Goal: Task Accomplishment & Management: Manage account settings

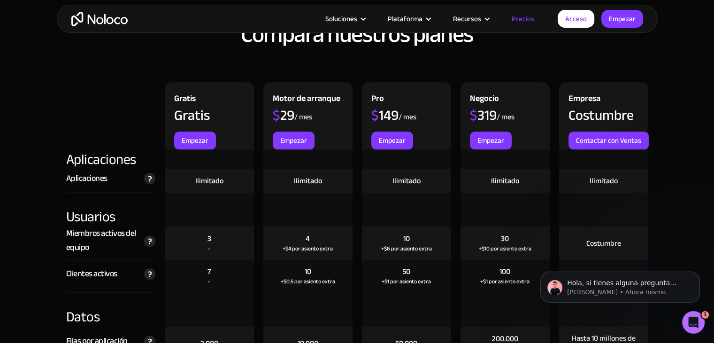
scroll to position [983, 0]
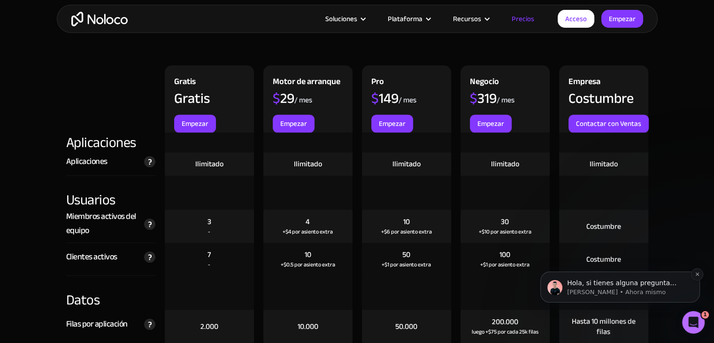
click at [650, 293] on p "Darragh • Ahora mismo" at bounding box center [627, 292] width 121 height 8
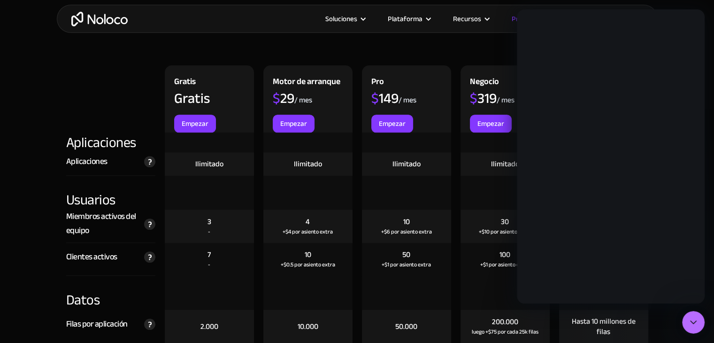
scroll to position [0, 0]
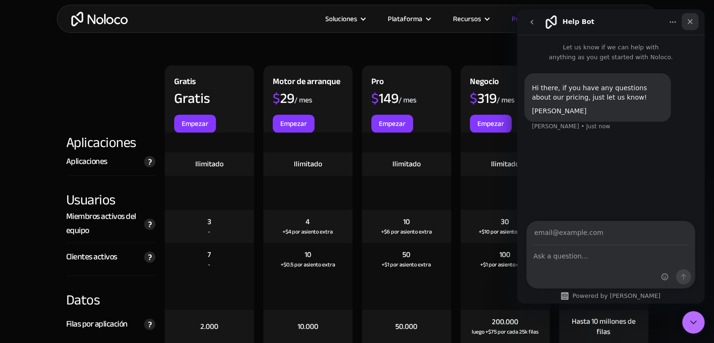
click at [692, 18] on icon "Close" at bounding box center [691, 22] width 8 height 8
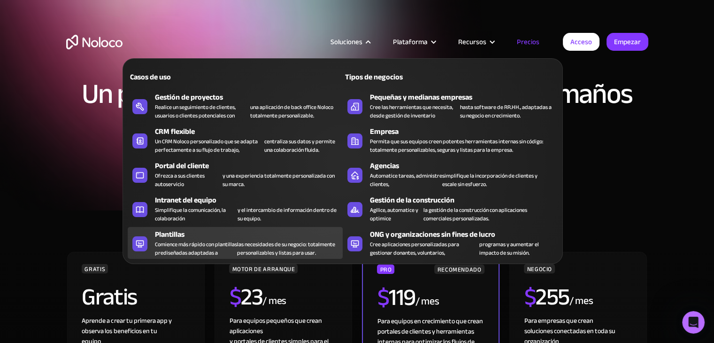
click at [174, 258] on font "Comience más rápido con plantillas prediseñadas adaptadas a" at bounding box center [196, 248] width 82 height 19
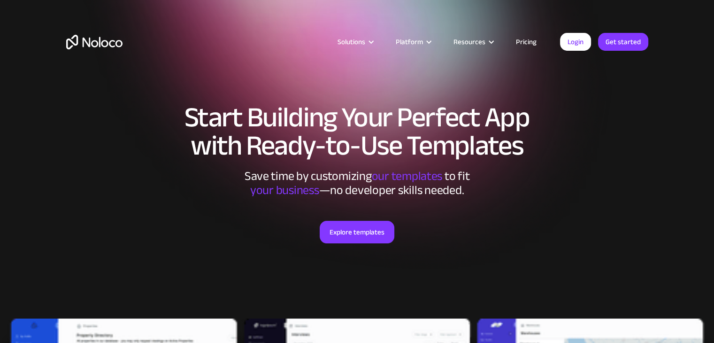
click at [526, 36] on link "Pricing" at bounding box center [526, 42] width 44 height 12
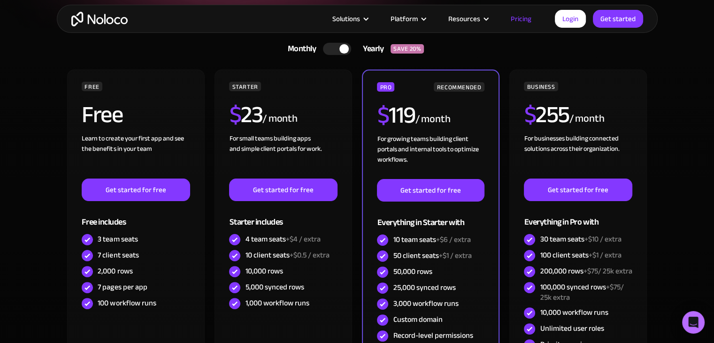
scroll to position [235, 0]
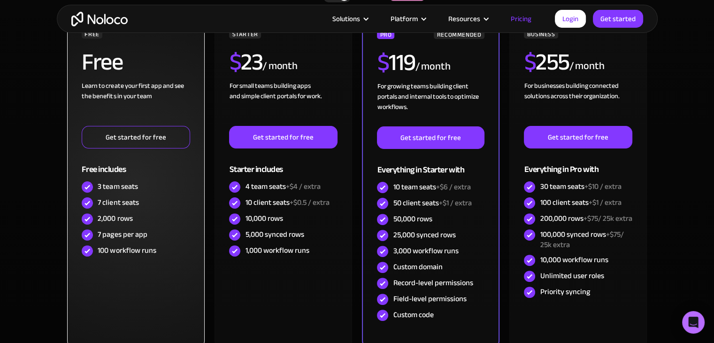
click at [105, 141] on link "Get started for free" at bounding box center [136, 137] width 108 height 23
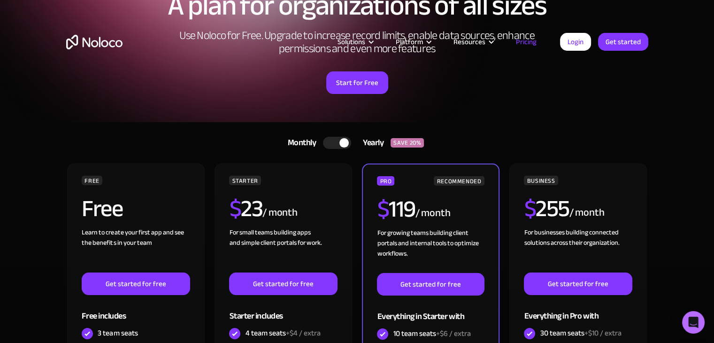
scroll to position [0, 0]
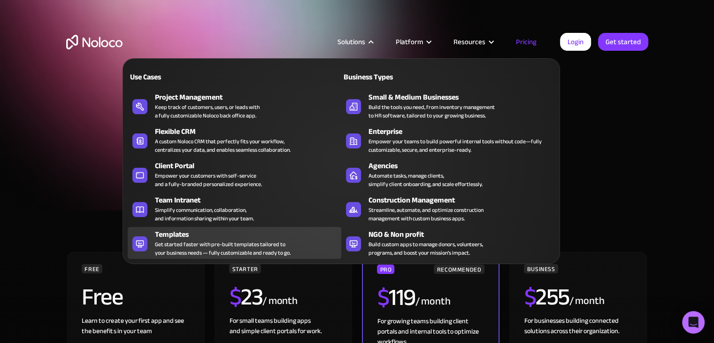
click at [169, 244] on div "Get started faster with pre-built templates tailored to your business needs — f…" at bounding box center [223, 248] width 136 height 17
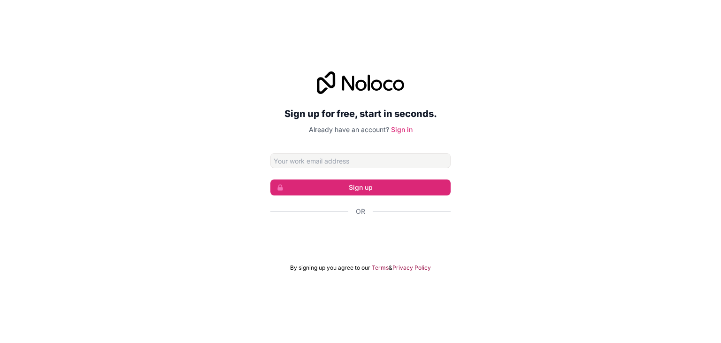
click at [337, 226] on iframe at bounding box center [361, 236] width 190 height 21
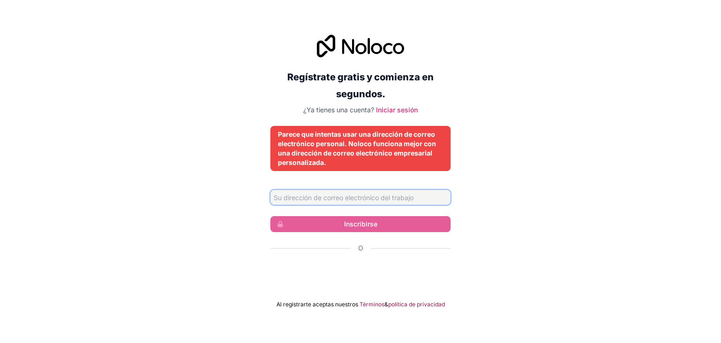
click at [330, 194] on input "Dirección de correo electrónico" at bounding box center [361, 197] width 180 height 15
drag, startPoint x: 335, startPoint y: 197, endPoint x: 346, endPoint y: 199, distance: 10.6
click at [346, 199] on input "fidelgonzalez204@hotmail.com" at bounding box center [361, 197] width 180 height 15
click at [325, 196] on input "fidelgonzalez204@gmail.com" at bounding box center [361, 197] width 180 height 15
click at [475, 203] on div "Regístrate gratis y comienza en segundos. ¿Ya tienes una cuenta? Iniciar sesión…" at bounding box center [360, 172] width 721 height 300
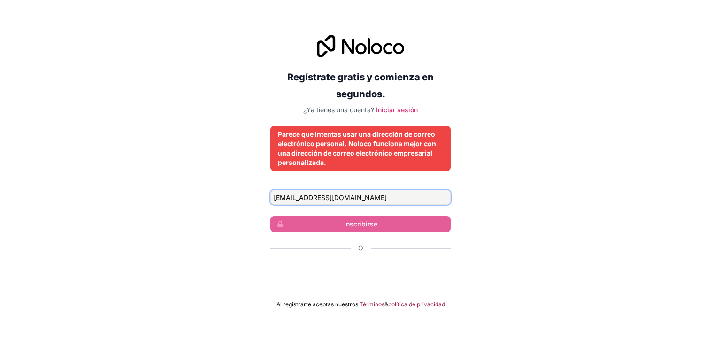
drag, startPoint x: 384, startPoint y: 196, endPoint x: 214, endPoint y: 177, distance: 170.6
click at [214, 177] on div "Regístrate gratis y comienza en segundos. ¿Ya tienes una cuenta? Iniciar sesión…" at bounding box center [360, 172] width 721 height 300
click at [277, 194] on input "aistente.direccion@supermercadoluxor.com" at bounding box center [361, 197] width 180 height 15
type input "asistente.direccion@supermercadoluxor.com"
click at [372, 140] on font "Parece que intentas usar una dirección de correo electrónico personal. Noloco f…" at bounding box center [357, 148] width 158 height 36
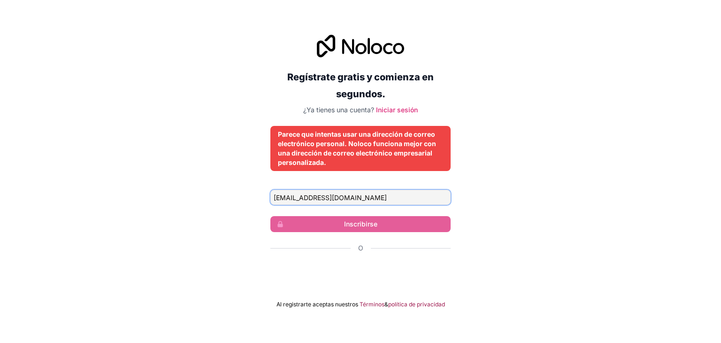
click at [417, 195] on input "asistente.direccion@supermercadoluxor.com" at bounding box center [361, 197] width 180 height 15
drag, startPoint x: 321, startPoint y: 196, endPoint x: 270, endPoint y: 195, distance: 51.2
click at [270, 195] on div "Regístrate gratis y comienza en segundos. ¿Ya tienes una cuenta? Iniciar sesión…" at bounding box center [360, 172] width 721 height 300
click at [239, 186] on div "Regístrate gratis y comienza en segundos. ¿Ya tienes una cuenta? Iniciar sesión…" at bounding box center [360, 172] width 721 height 300
drag, startPoint x: 419, startPoint y: 196, endPoint x: 188, endPoint y: 197, distance: 230.2
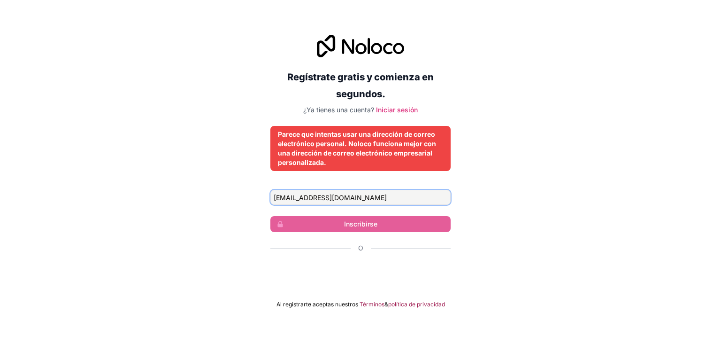
click at [188, 197] on div "Regístrate gratis y comienza en segundos. ¿Ya tienes una cuenta? Iniciar sesión…" at bounding box center [360, 172] width 721 height 300
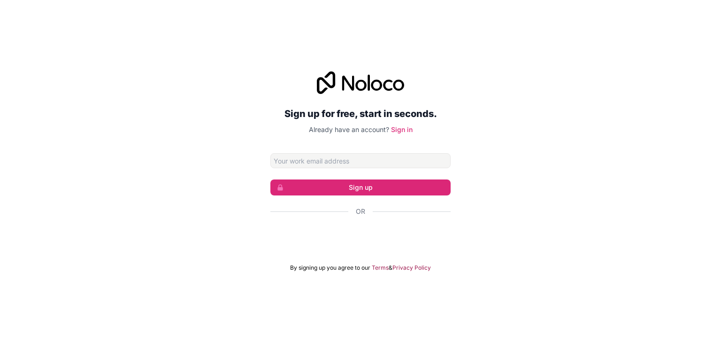
click at [356, 160] on input "Email address" at bounding box center [361, 160] width 180 height 15
type input "asistente.direccion@supermercadoluxor.com"
click at [356, 184] on button "Sign up" at bounding box center [361, 187] width 180 height 16
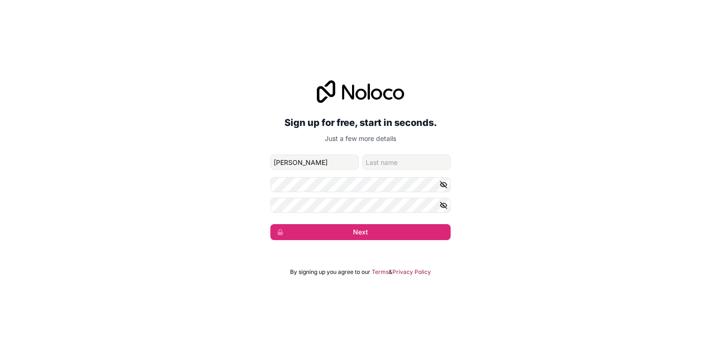
type input "Fidel"
type input "Gonzalez"
click at [442, 207] on icon "button" at bounding box center [444, 205] width 7 height 4
click at [450, 178] on button "button" at bounding box center [445, 184] width 11 height 15
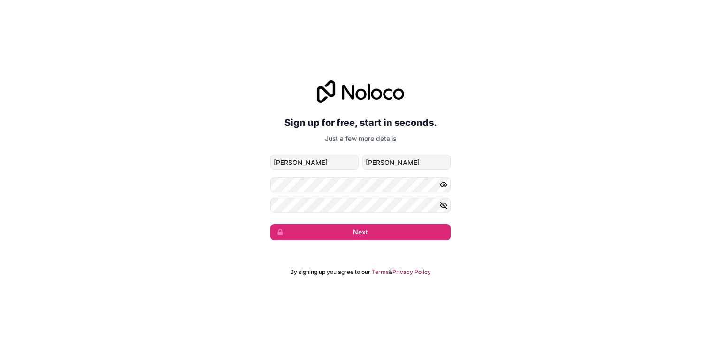
click at [445, 181] on icon "button" at bounding box center [444, 184] width 8 height 8
click at [348, 233] on button "Next" at bounding box center [361, 232] width 180 height 16
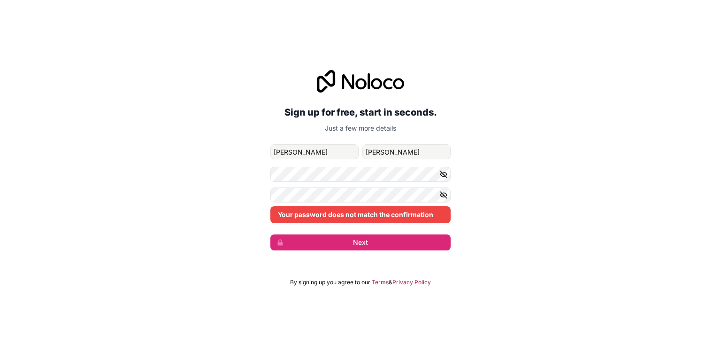
click at [367, 203] on div "Your password does not match the confirmation" at bounding box center [361, 205] width 180 height 36
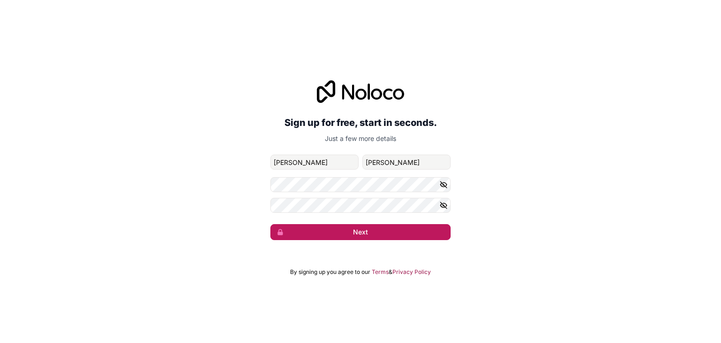
click at [372, 232] on button "Next" at bounding box center [361, 232] width 180 height 16
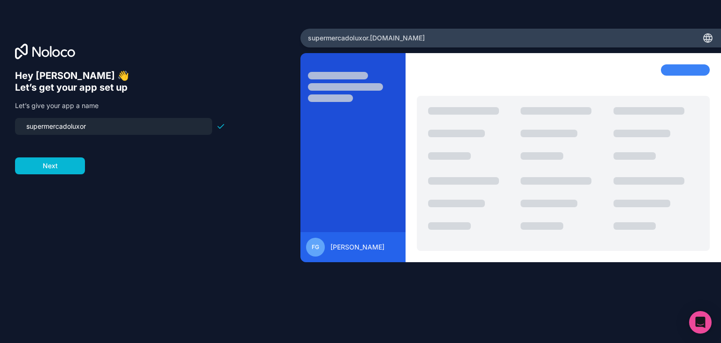
drag, startPoint x: 101, startPoint y: 124, endPoint x: 2, endPoint y: 117, distance: 98.4
click at [5, 117] on div "Hey Fidel 👋 Let’s get your app set up Let’s give your app a name supermercadolu…" at bounding box center [150, 172] width 301 height 286
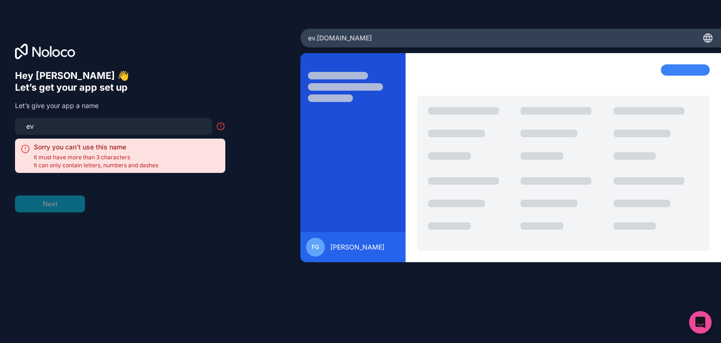
type input "e"
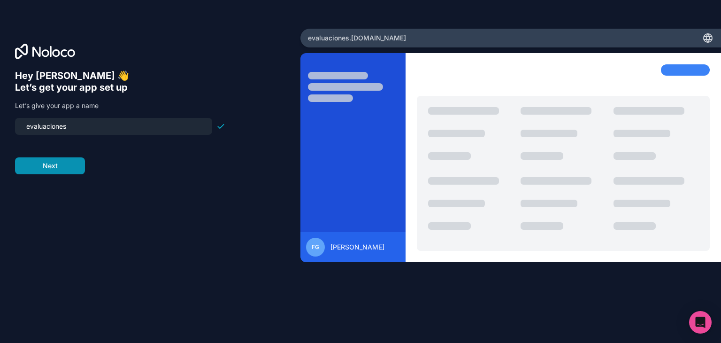
type input "evaluaciones"
click at [71, 173] on button "Next" at bounding box center [50, 165] width 70 height 17
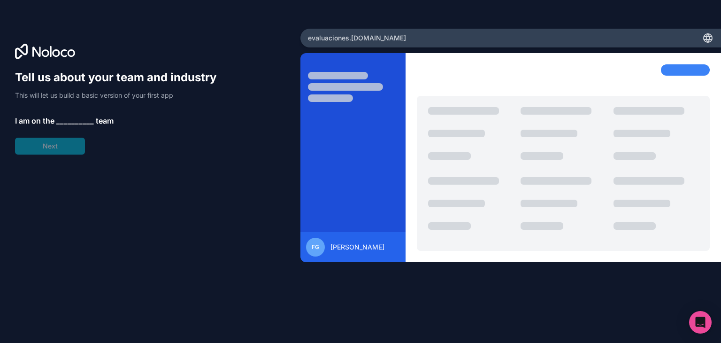
click at [65, 119] on span "__________" at bounding box center [75, 120] width 38 height 11
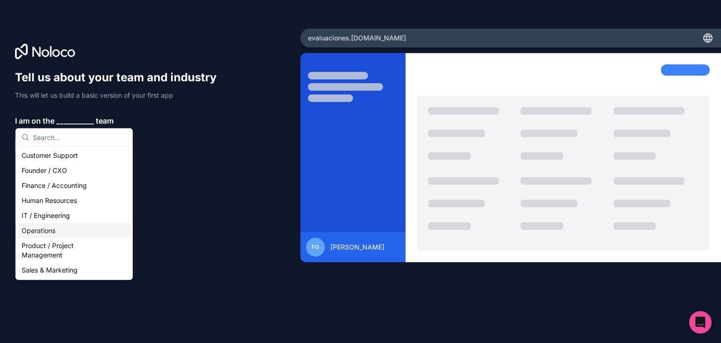
click at [53, 233] on div "Operations" at bounding box center [74, 230] width 113 height 15
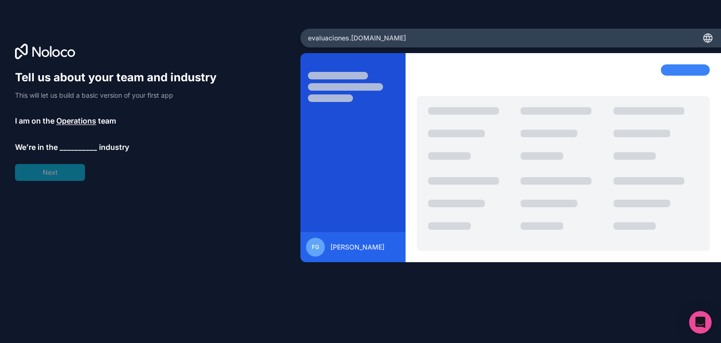
click at [74, 146] on span "__________" at bounding box center [79, 146] width 38 height 11
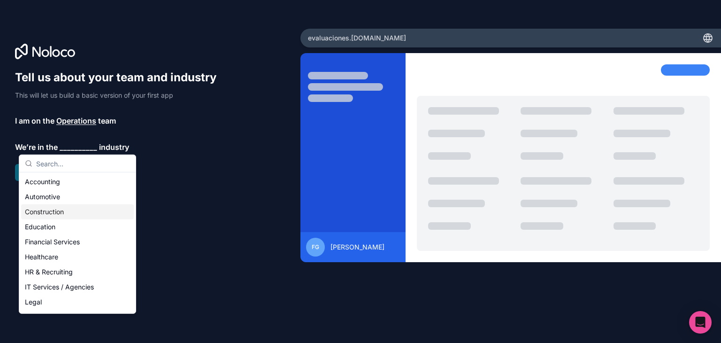
click at [153, 202] on div "Tell us about your team and industry This will let us build a basic version of …" at bounding box center [150, 184] width 271 height 229
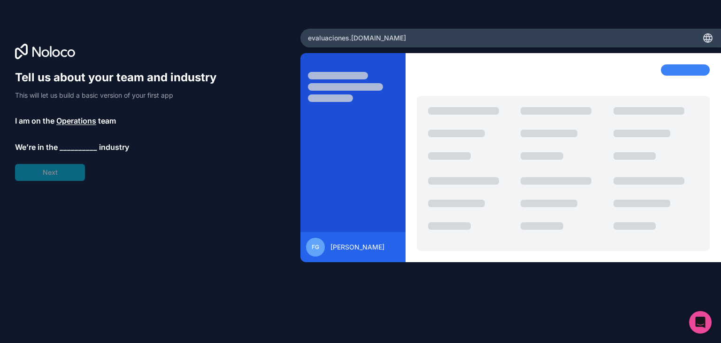
click at [79, 122] on span "Operations" at bounding box center [76, 120] width 40 height 11
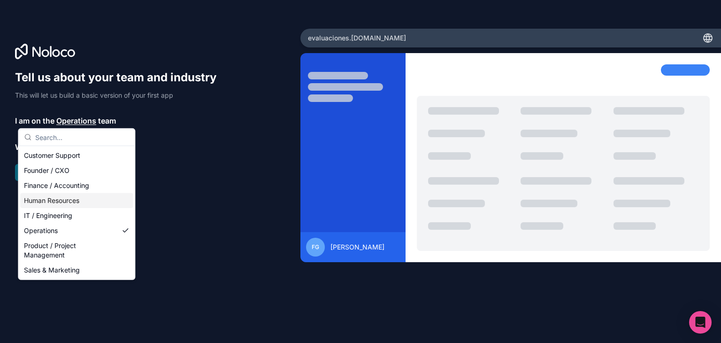
click at [53, 201] on div "Human Resources" at bounding box center [76, 200] width 113 height 15
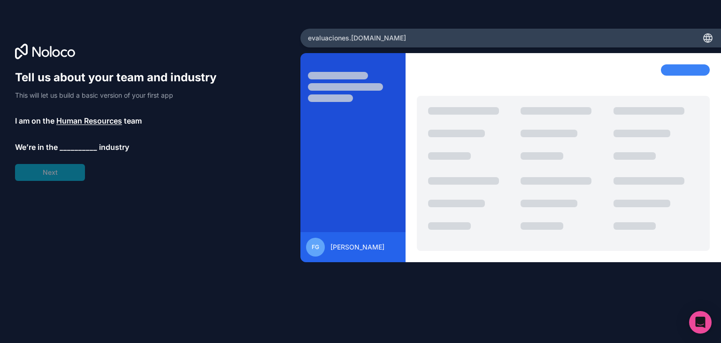
click at [73, 147] on span "__________" at bounding box center [79, 146] width 38 height 11
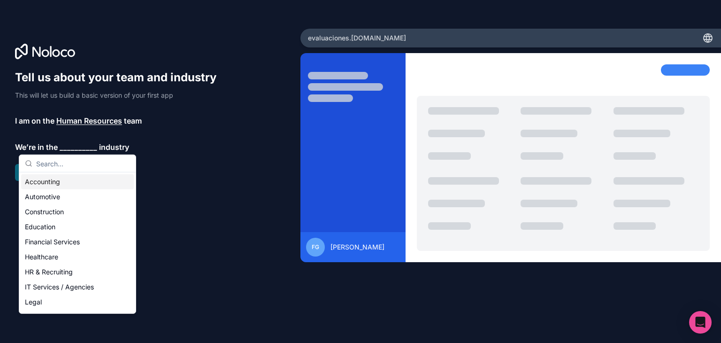
click at [78, 121] on span "Human Resources" at bounding box center [89, 120] width 66 height 11
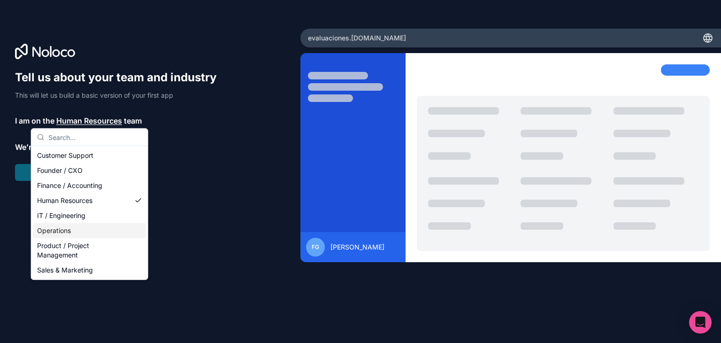
click at [53, 228] on div "Operations" at bounding box center [89, 230] width 113 height 15
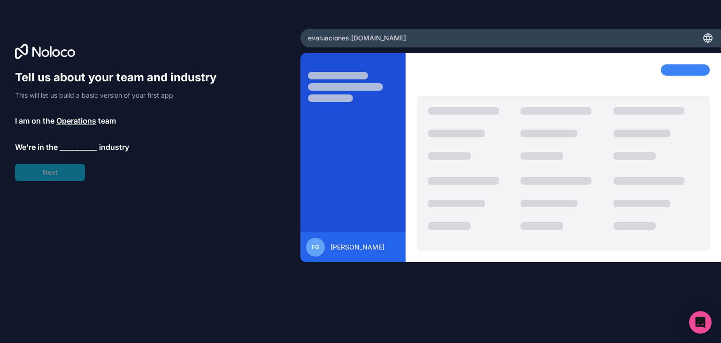
click at [75, 149] on span "__________" at bounding box center [79, 146] width 38 height 11
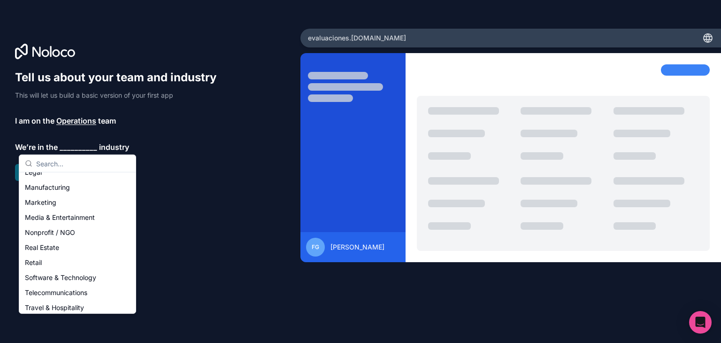
scroll to position [131, 0]
click at [45, 261] on div "Retail" at bounding box center [77, 261] width 113 height 15
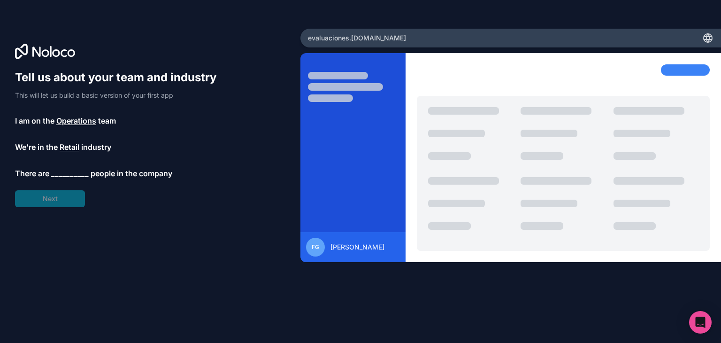
click at [68, 174] on span "__________" at bounding box center [70, 173] width 38 height 11
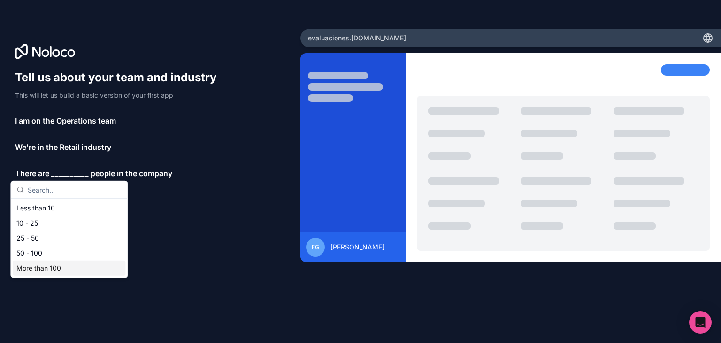
click at [43, 268] on div "More than 100" at bounding box center [69, 268] width 113 height 15
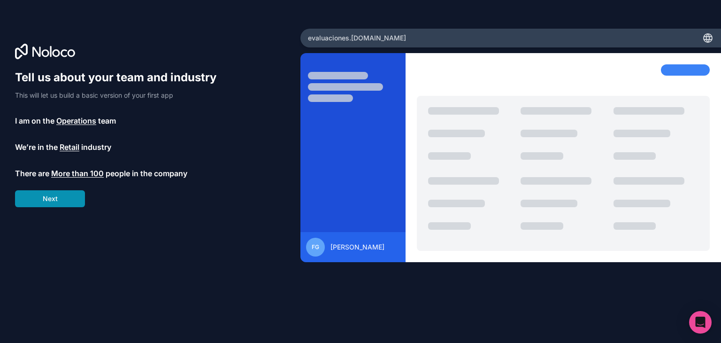
click at [62, 197] on button "Next" at bounding box center [50, 198] width 70 height 17
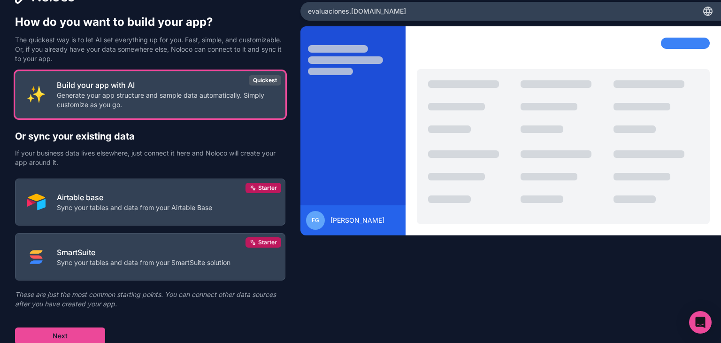
scroll to position [28, 0]
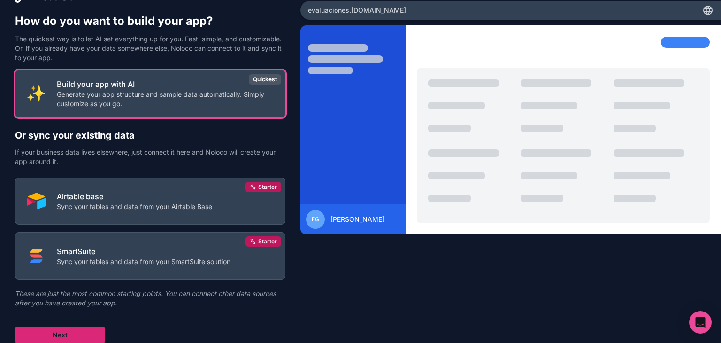
click at [65, 331] on button "Next" at bounding box center [60, 334] width 90 height 17
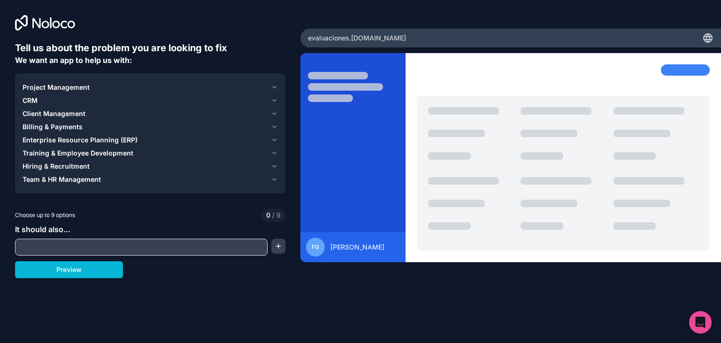
click at [275, 179] on icon "button" at bounding box center [275, 179] width 4 height 2
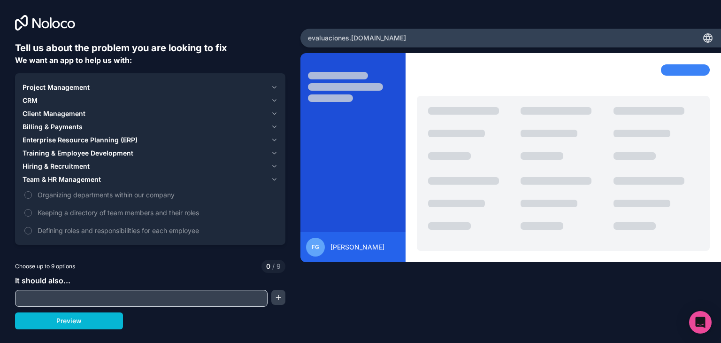
click at [275, 179] on icon "button" at bounding box center [275, 179] width 4 height 2
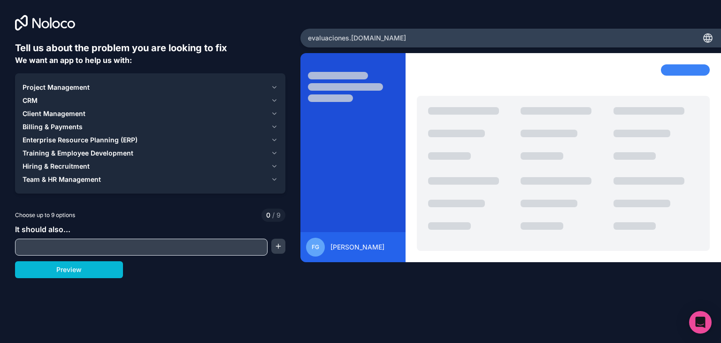
click at [57, 245] on input "text" at bounding box center [141, 246] width 248 height 13
click at [57, 244] on input "text" at bounding box center [141, 246] width 248 height 13
click at [280, 244] on button "button" at bounding box center [278, 246] width 14 height 15
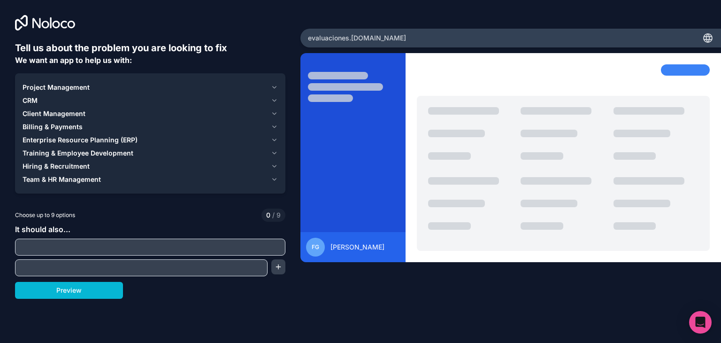
click at [272, 213] on span "/" at bounding box center [273, 215] width 2 height 8
click at [36, 98] on span "CRM" at bounding box center [30, 100] width 15 height 9
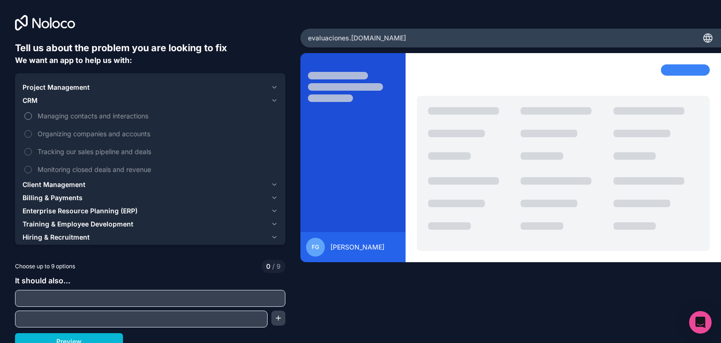
click at [31, 113] on button "Managing contacts and interactions" at bounding box center [28, 116] width 8 height 8
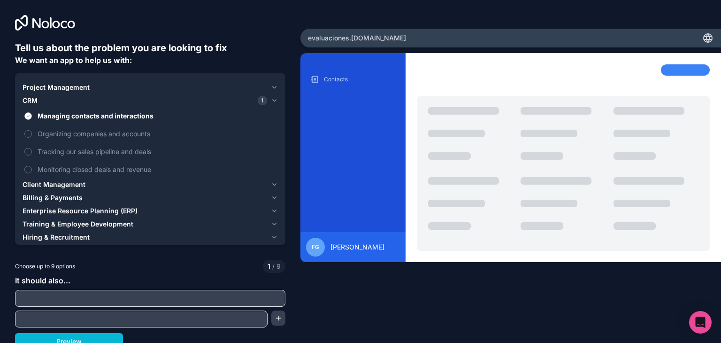
click at [31, 113] on button "Managing contacts and interactions" at bounding box center [28, 116] width 8 height 8
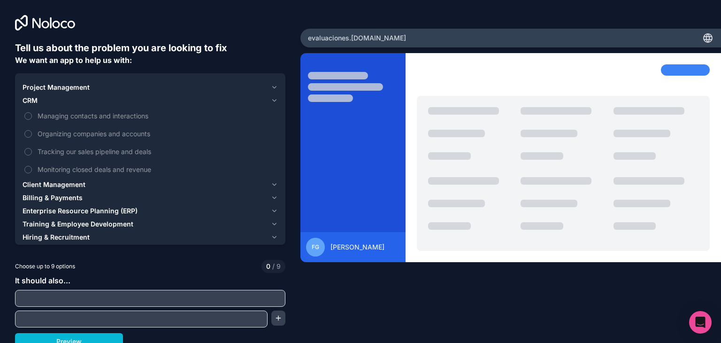
click at [31, 100] on span "CRM" at bounding box center [30, 100] width 15 height 9
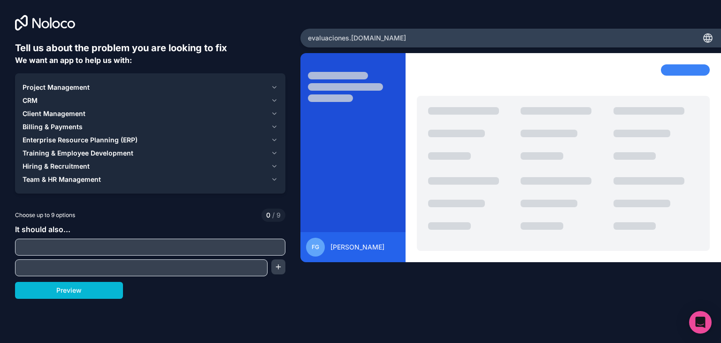
click at [41, 87] on span "Project Management" at bounding box center [56, 87] width 67 height 9
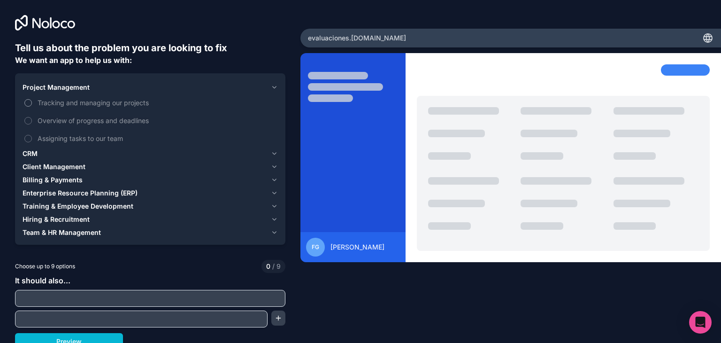
click at [84, 102] on span "Tracking and managing our projects" at bounding box center [157, 103] width 239 height 10
click at [32, 102] on button "Tracking and managing our projects" at bounding box center [28, 103] width 8 height 8
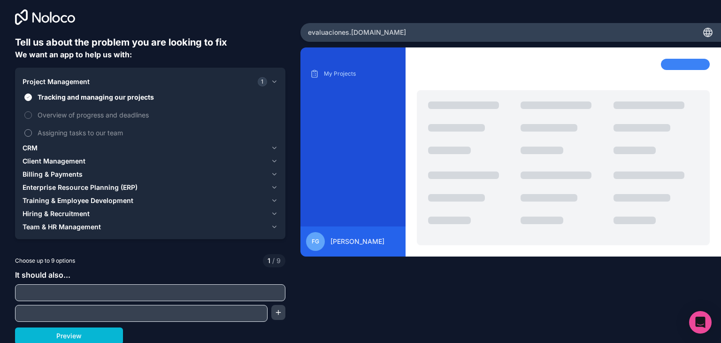
scroll to position [7, 0]
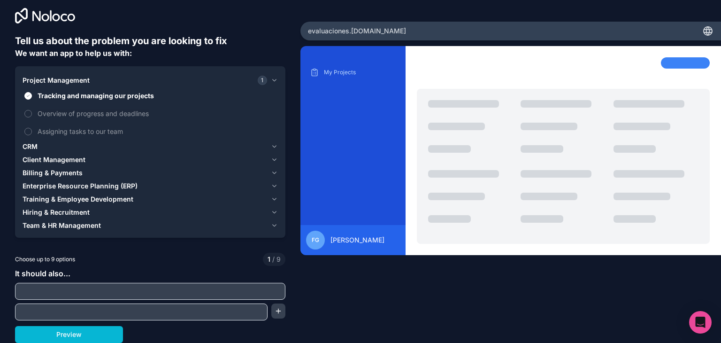
click at [60, 221] on span "Team & HR Management" at bounding box center [62, 225] width 78 height 9
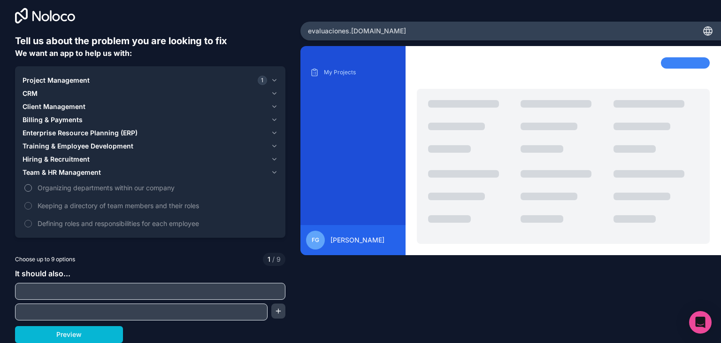
click at [66, 191] on span "Organizing departments within our company" at bounding box center [157, 188] width 239 height 10
click at [32, 191] on button "Organizing departments within our company" at bounding box center [28, 188] width 8 height 8
click at [66, 191] on span "Organizing departments within our company" at bounding box center [157, 188] width 239 height 10
click at [32, 191] on button "Organizing departments within our company" at bounding box center [28, 188] width 8 height 8
click at [66, 191] on span "Organizing departments within our company" at bounding box center [157, 188] width 239 height 10
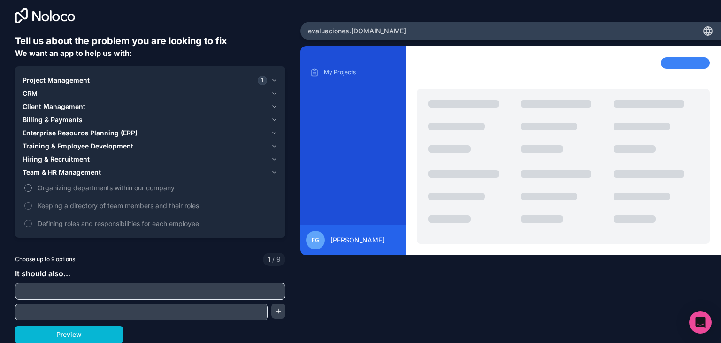
click at [32, 191] on button "Organizing departments within our company" at bounding box center [28, 188] width 8 height 8
click at [52, 172] on span "Team & HR Management" at bounding box center [62, 172] width 78 height 9
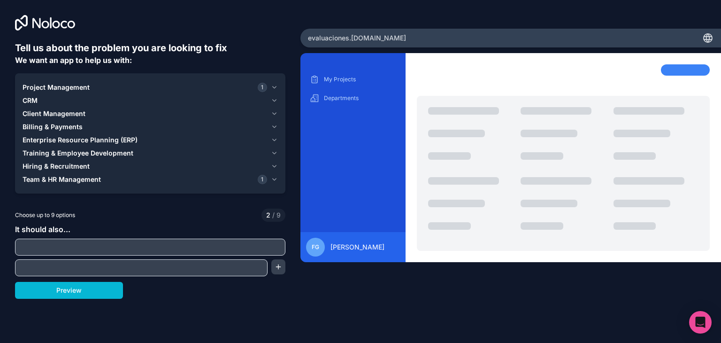
click at [51, 166] on span "Hiring & Recruitment" at bounding box center [56, 166] width 67 height 9
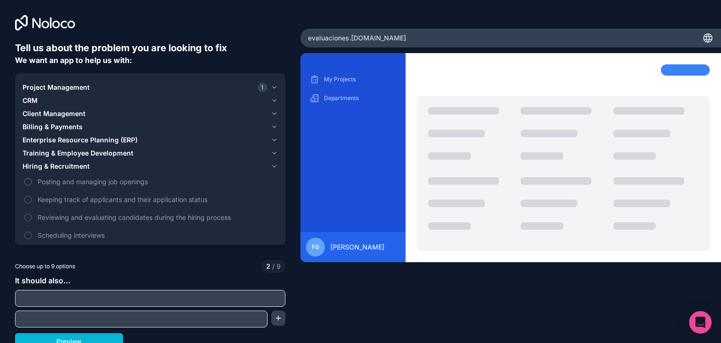
click at [51, 166] on span "Hiring & Recruitment" at bounding box center [56, 166] width 67 height 9
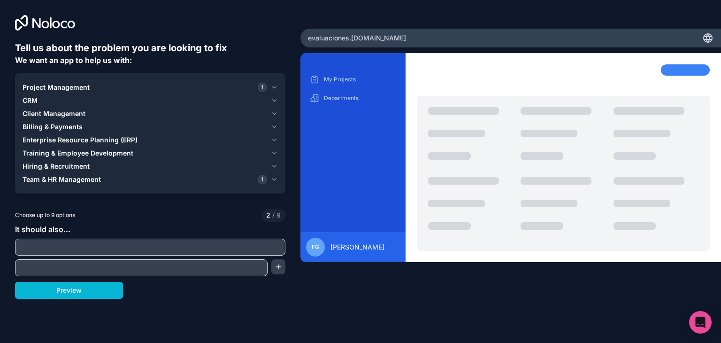
click at [52, 154] on span "Training & Employee Development" at bounding box center [78, 152] width 111 height 9
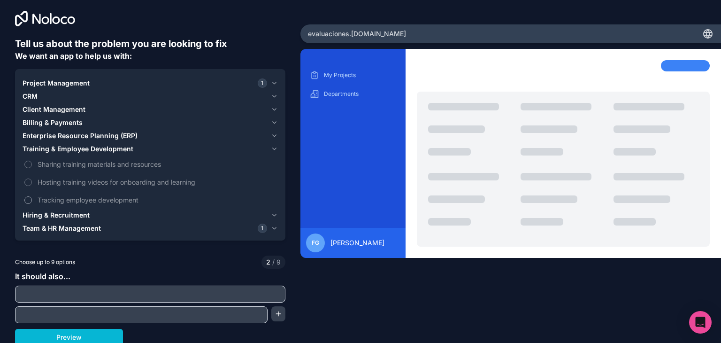
scroll to position [7, 0]
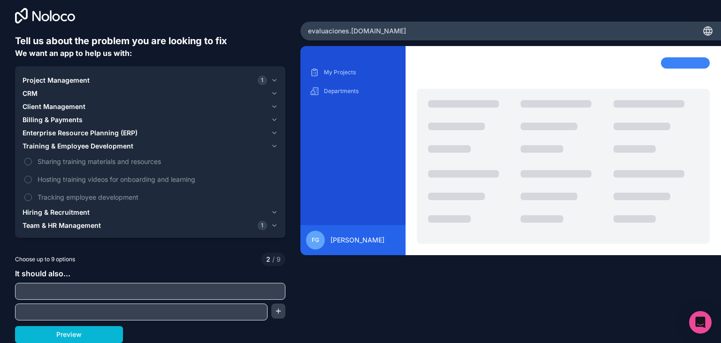
click at [271, 256] on span "/ 9" at bounding box center [276, 259] width 10 height 9
click at [259, 224] on span "1" at bounding box center [262, 225] width 9 height 9
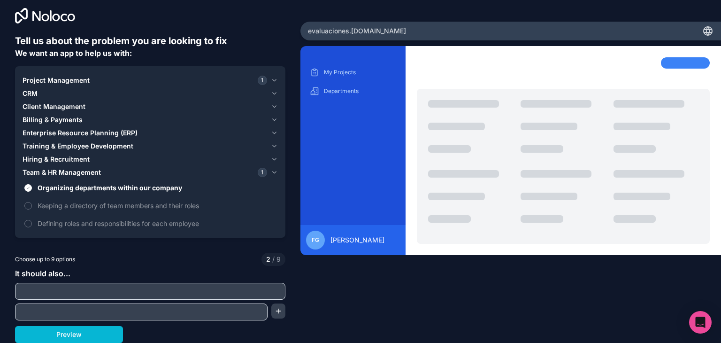
click at [259, 171] on span "1" at bounding box center [262, 172] width 9 height 9
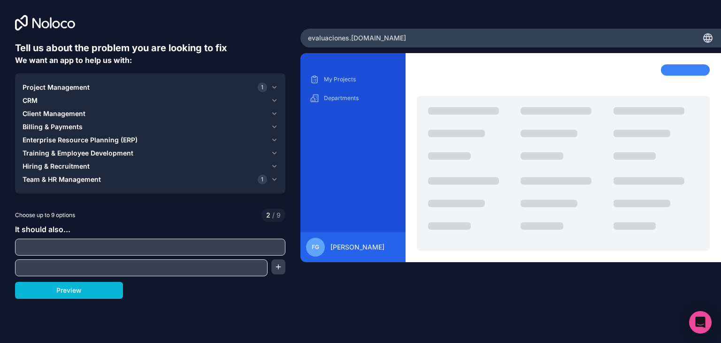
scroll to position [0, 0]
click at [70, 176] on span "Team & HR Management" at bounding box center [62, 179] width 78 height 9
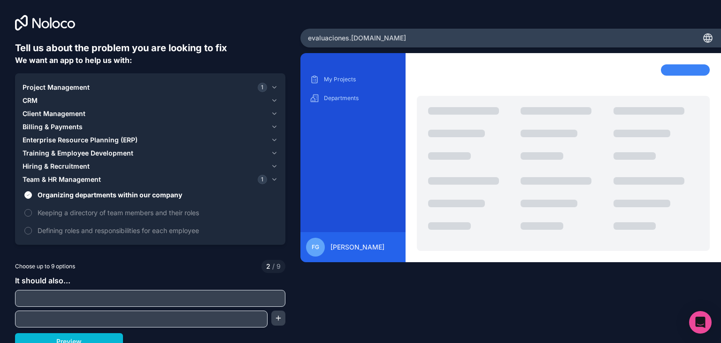
click at [45, 164] on span "Hiring & Recruitment" at bounding box center [56, 166] width 67 height 9
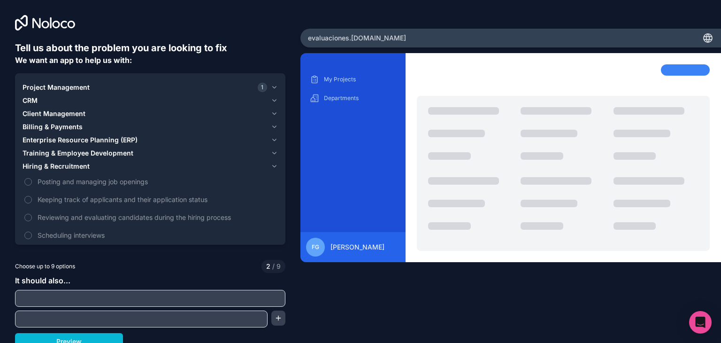
click at [45, 164] on span "Hiring & Recruitment" at bounding box center [56, 166] width 67 height 9
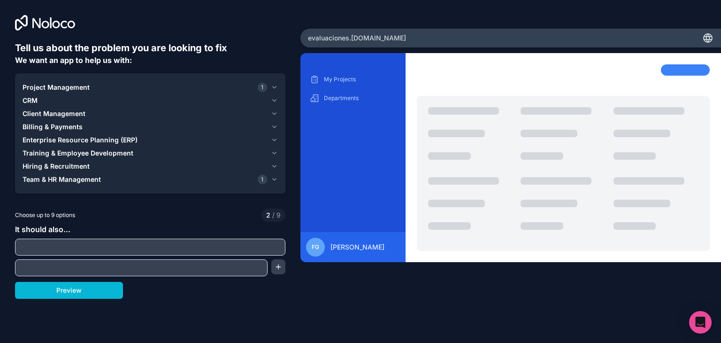
click at [43, 85] on span "Project Management" at bounding box center [56, 87] width 67 height 9
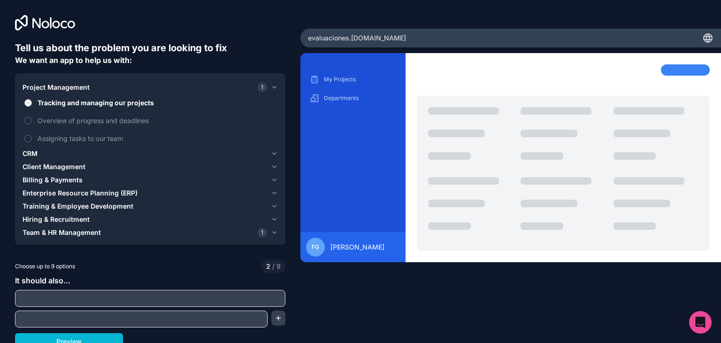
click at [25, 101] on button "Tracking and managing our projects" at bounding box center [28, 103] width 8 height 8
click at [40, 87] on span "Project Management" at bounding box center [56, 87] width 67 height 9
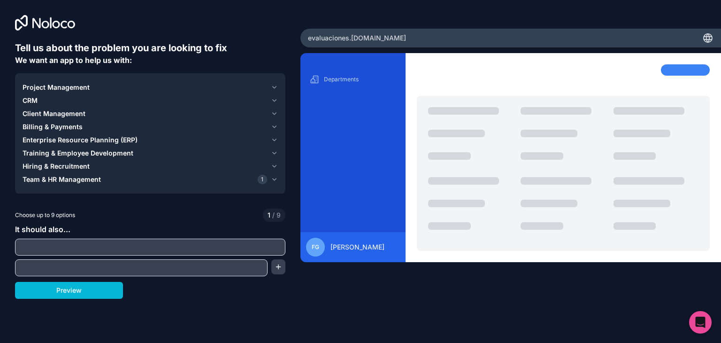
click at [34, 178] on span "Team & HR Management" at bounding box center [62, 179] width 78 height 9
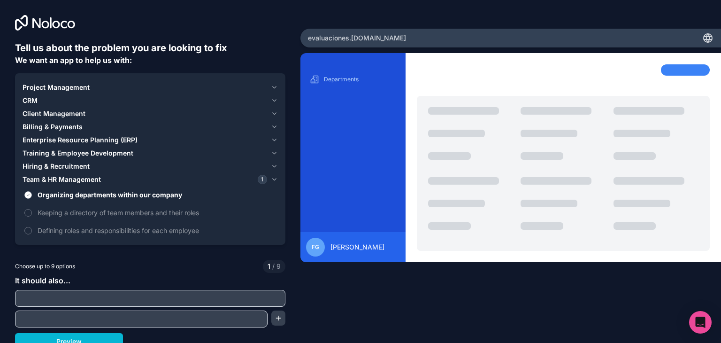
click at [30, 191] on label "Organizing departments within our company" at bounding box center [151, 194] width 256 height 17
click at [30, 191] on button "Organizing departments within our company" at bounding box center [28, 195] width 8 height 8
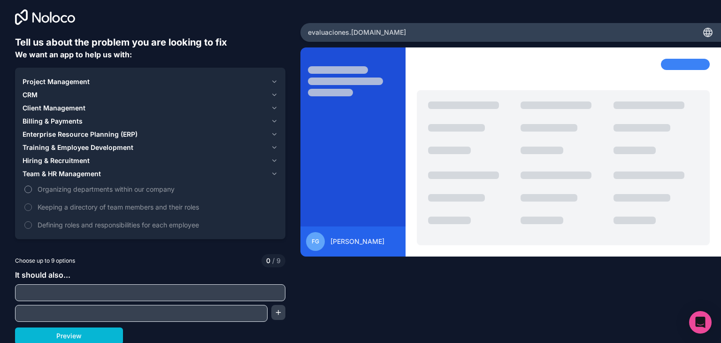
scroll to position [7, 0]
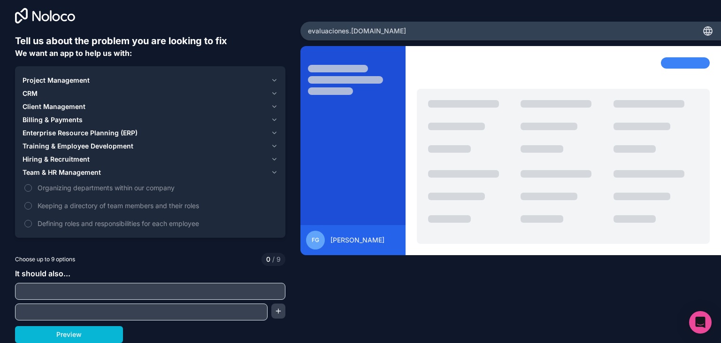
click at [178, 329] on div "Preview" at bounding box center [150, 334] width 271 height 17
click at [103, 333] on button "Preview" at bounding box center [69, 334] width 108 height 17
click at [27, 220] on button "Defining roles and responsibilities for each employee" at bounding box center [28, 224] width 8 height 8
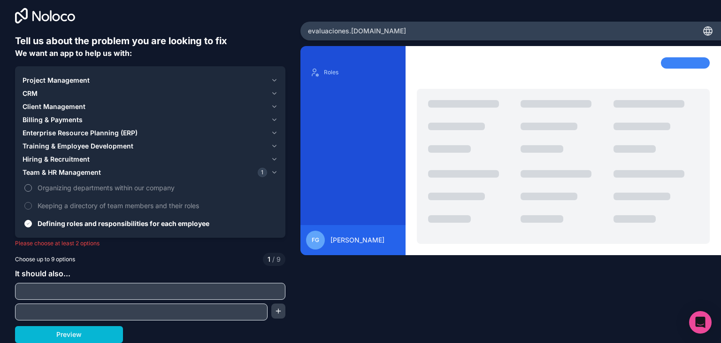
click at [30, 191] on label "Organizing departments within our company" at bounding box center [151, 187] width 256 height 17
click at [30, 191] on button "Organizing departments within our company" at bounding box center [28, 188] width 8 height 8
drag, startPoint x: 320, startPoint y: 72, endPoint x: 323, endPoint y: 115, distance: 43.3
click at [323, 116] on div "Roles Departments" at bounding box center [353, 141] width 90 height 153
click at [330, 95] on div "Departments" at bounding box center [353, 91] width 90 height 15
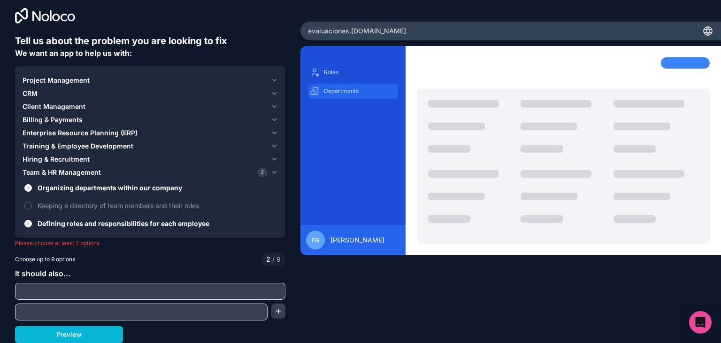
click at [330, 93] on p "Departments" at bounding box center [360, 91] width 72 height 8
click at [330, 65] on div "Roles" at bounding box center [353, 72] width 90 height 15
click at [26, 222] on button "Defining roles and responsibilities for each employee" at bounding box center [28, 224] width 8 height 8
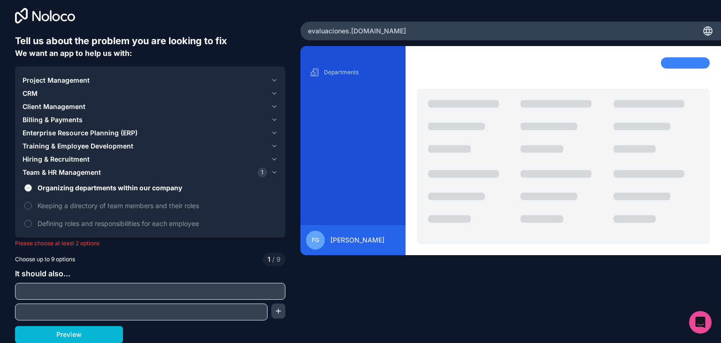
click at [27, 186] on button "Organizing departments within our company" at bounding box center [28, 188] width 8 height 8
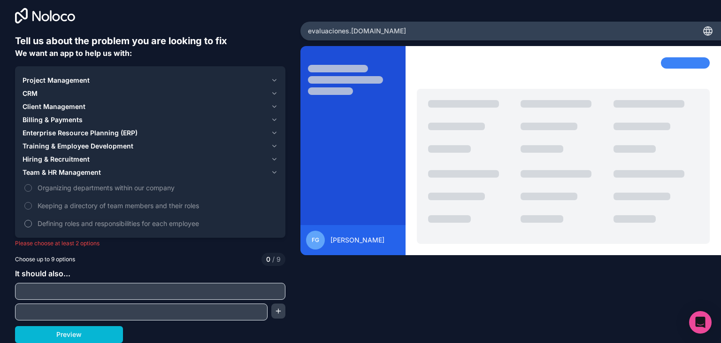
click at [27, 218] on label "Defining roles and responsibilities for each employee" at bounding box center [151, 223] width 256 height 17
click at [27, 220] on button "Defining roles and responsibilities for each employee" at bounding box center [28, 224] width 8 height 8
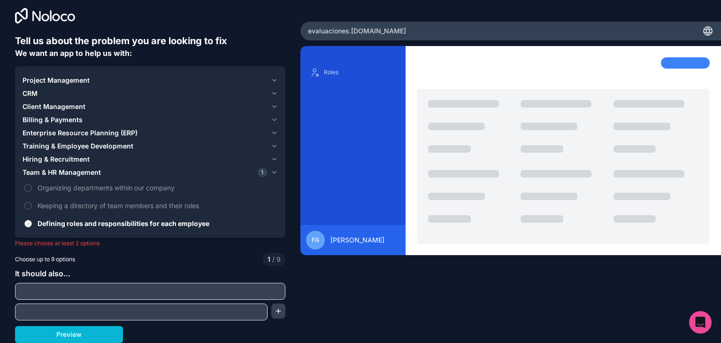
click at [27, 218] on label "Defining roles and responsibilities for each employee" at bounding box center [151, 223] width 256 height 17
click at [27, 220] on button "Defining roles and responsibilities for each employee" at bounding box center [28, 224] width 8 height 8
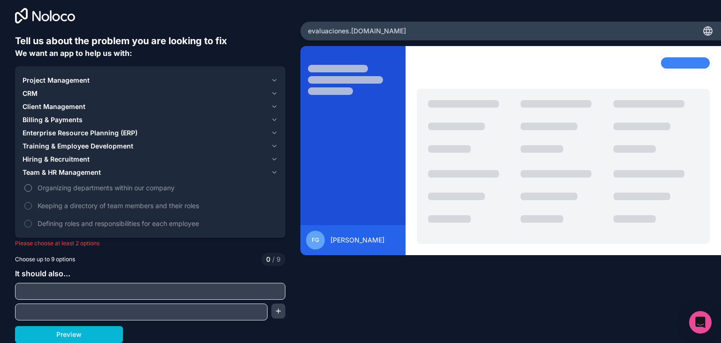
click at [28, 186] on button "Organizing departments within our company" at bounding box center [28, 188] width 8 height 8
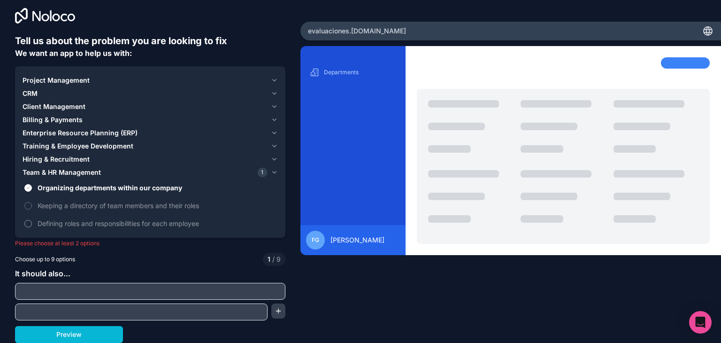
click at [28, 223] on button "Defining roles and responsibilities for each employee" at bounding box center [28, 224] width 8 height 8
click at [26, 186] on button "Organizing departments within our company" at bounding box center [28, 188] width 8 height 8
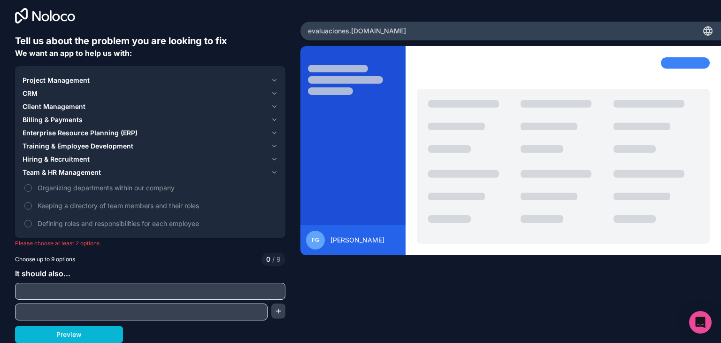
click at [42, 109] on span "Client Management" at bounding box center [54, 106] width 63 height 9
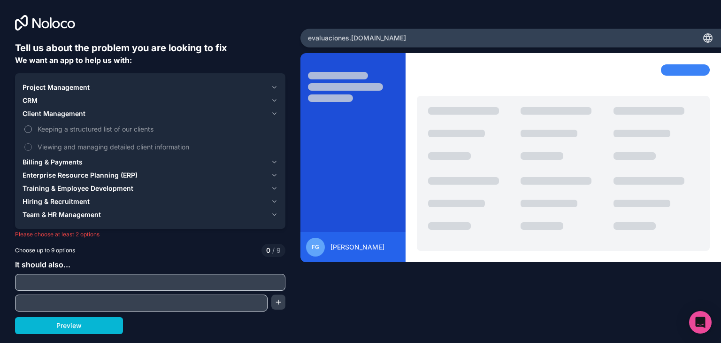
click at [28, 124] on label "Keeping a structured list of our clients" at bounding box center [151, 128] width 256 height 17
click at [28, 125] on button "Keeping a structured list of our clients" at bounding box center [28, 129] width 8 height 8
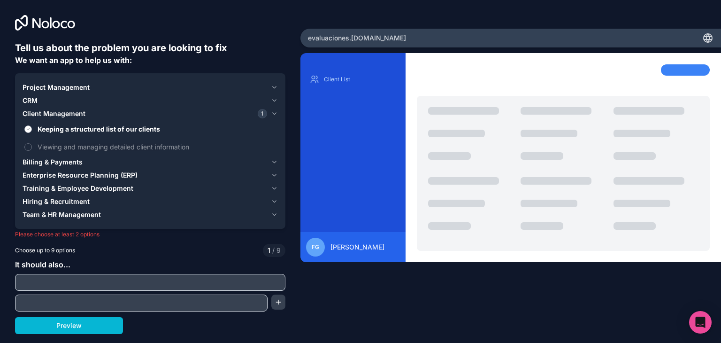
click at [28, 124] on label "Keeping a structured list of our clients" at bounding box center [151, 128] width 256 height 17
click at [28, 125] on button "Keeping a structured list of our clients" at bounding box center [28, 129] width 8 height 8
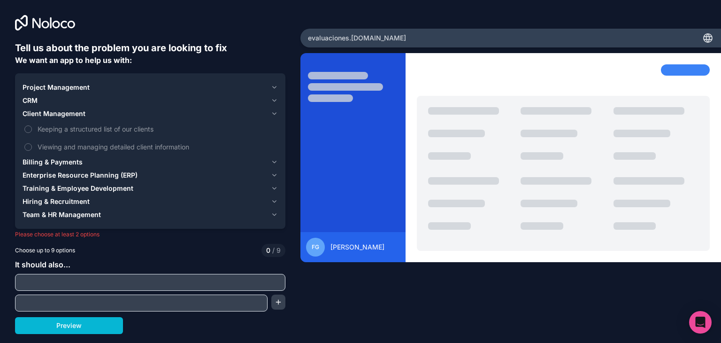
click at [30, 93] on button "Project Management" at bounding box center [151, 87] width 256 height 13
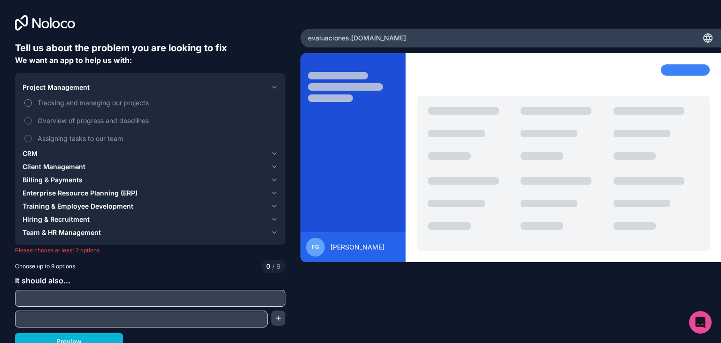
click at [26, 102] on button "Tracking and managing our projects" at bounding box center [28, 103] width 8 height 8
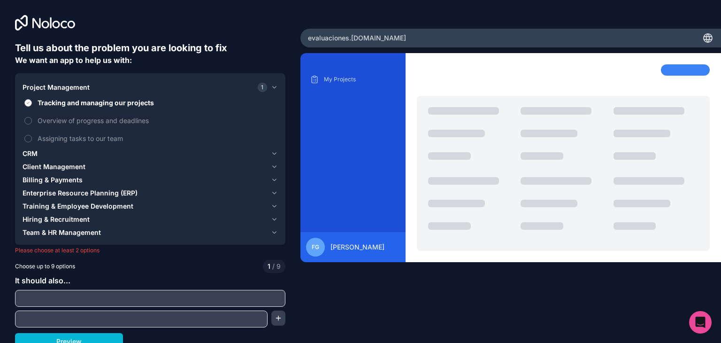
click at [26, 102] on button "Tracking and managing our projects" at bounding box center [28, 103] width 8 height 8
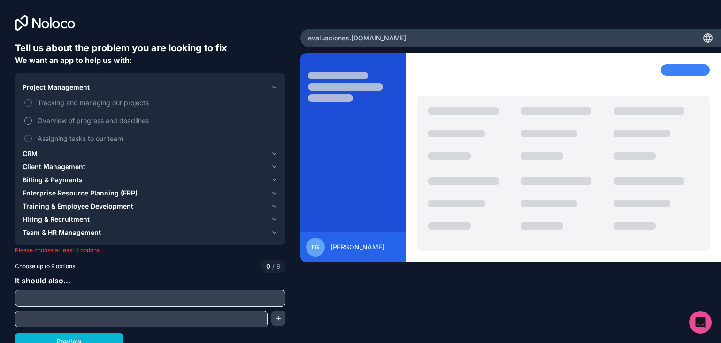
click at [28, 118] on button "Overview of progress and deadlines" at bounding box center [28, 121] width 8 height 8
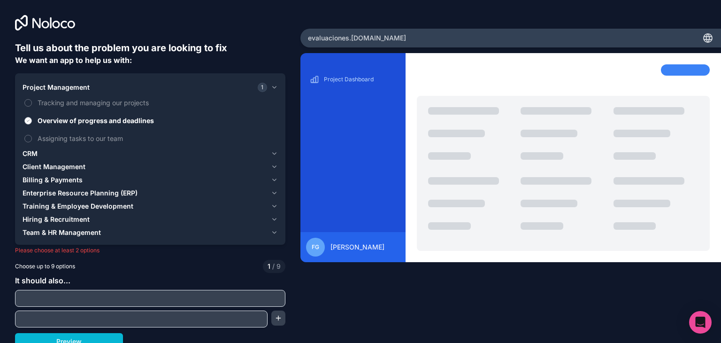
click at [28, 118] on button "Overview of progress and deadlines" at bounding box center [28, 121] width 8 height 8
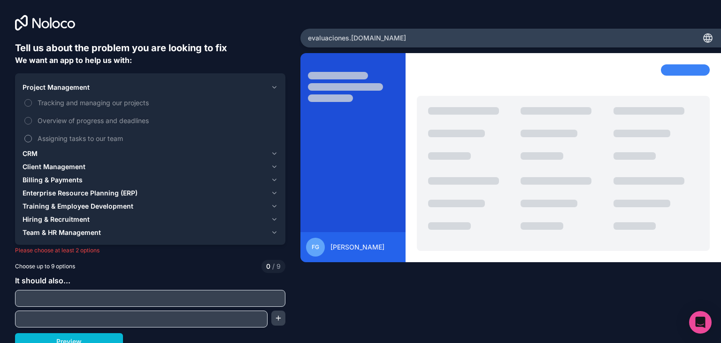
click at [29, 136] on button "Assigning tasks to our team" at bounding box center [28, 139] width 8 height 8
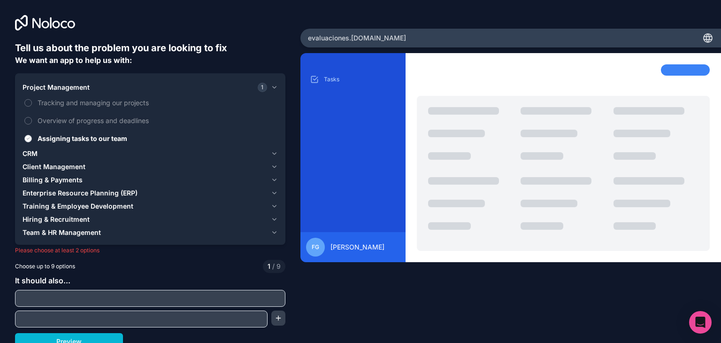
click at [29, 136] on button "Assigning tasks to our team" at bounding box center [28, 139] width 8 height 8
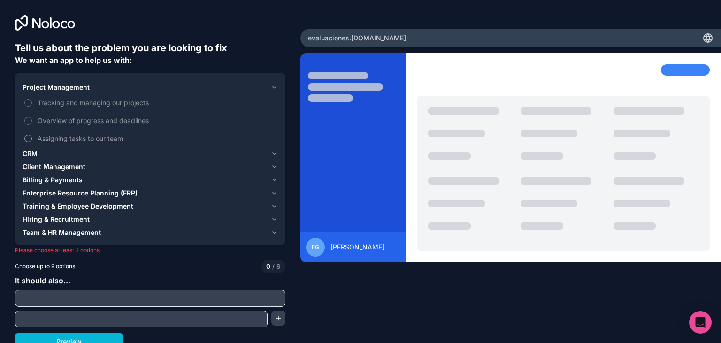
click at [29, 136] on button "Assigning tasks to our team" at bounding box center [28, 139] width 8 height 8
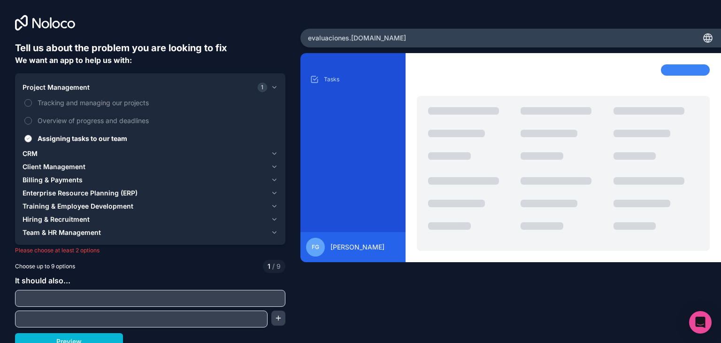
click at [29, 136] on button "Assigning tasks to our team" at bounding box center [28, 139] width 8 height 8
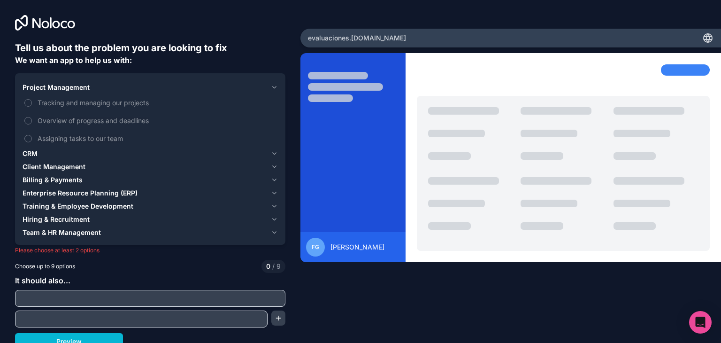
click at [37, 90] on span "Project Management" at bounding box center [56, 87] width 67 height 9
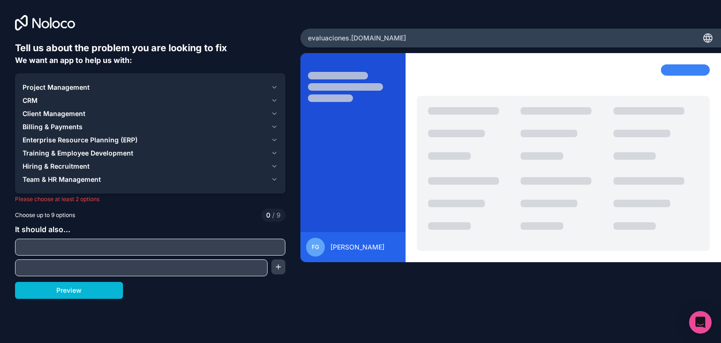
click at [34, 113] on span "Client Management" at bounding box center [54, 113] width 63 height 9
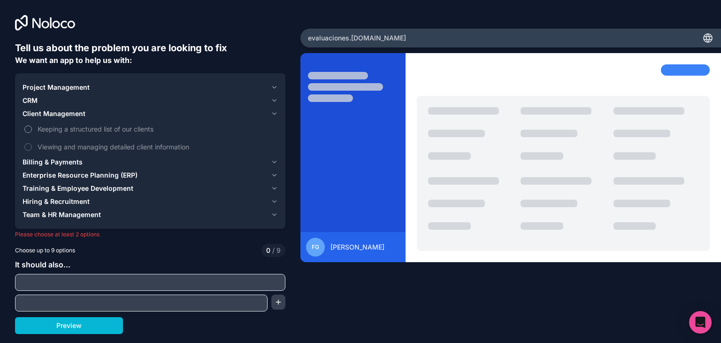
click at [46, 127] on span "Keeping a structured list of our clients" at bounding box center [157, 129] width 239 height 10
click at [32, 127] on button "Keeping a structured list of our clients" at bounding box center [28, 129] width 8 height 8
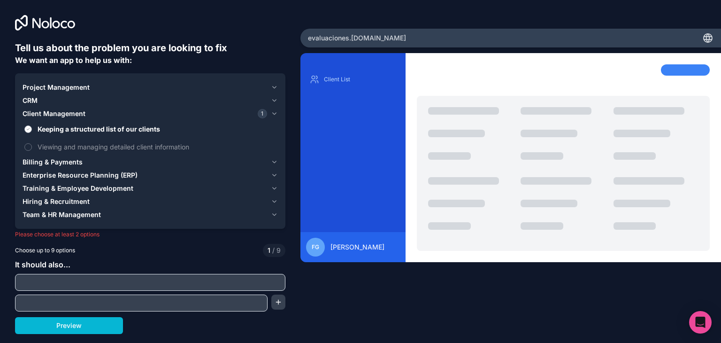
click at [46, 127] on span "Keeping a structured list of our clients" at bounding box center [157, 129] width 239 height 10
click at [32, 127] on button "Keeping a structured list of our clients" at bounding box center [28, 129] width 8 height 8
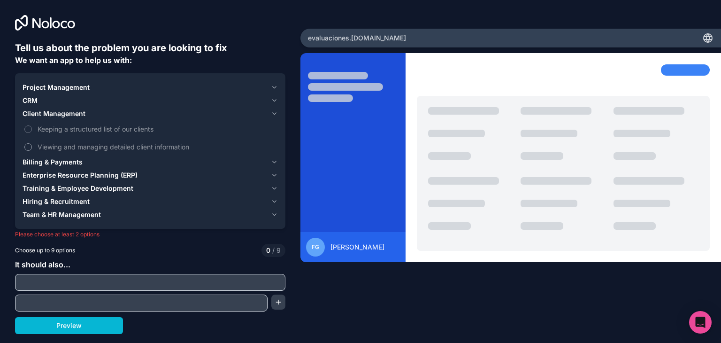
click at [50, 143] on span "Viewing and managing detailed client information" at bounding box center [157, 147] width 239 height 10
click at [32, 143] on button "Viewing and managing detailed client information" at bounding box center [28, 147] width 8 height 8
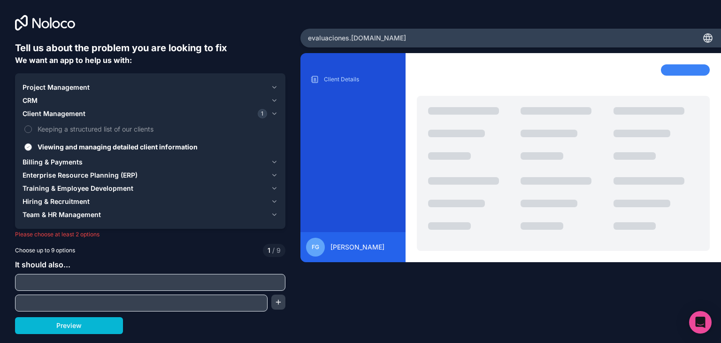
click at [50, 143] on span "Viewing and managing detailed client information" at bounding box center [157, 147] width 239 height 10
click at [32, 143] on button "Viewing and managing detailed client information" at bounding box center [28, 147] width 8 height 8
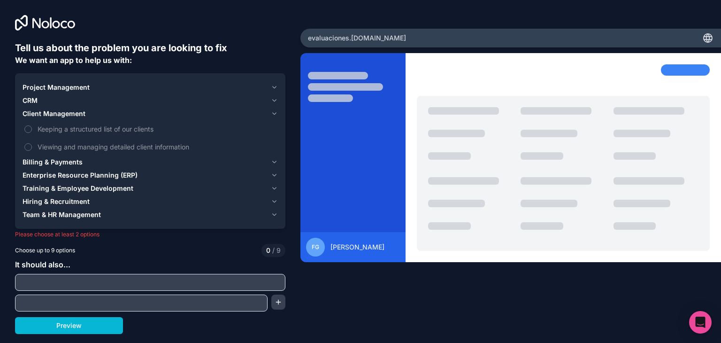
click at [51, 111] on span "Client Management" at bounding box center [54, 113] width 63 height 9
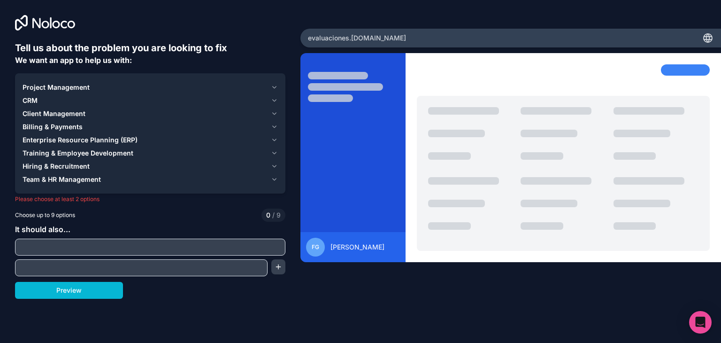
click at [48, 129] on span "Billing & Payments" at bounding box center [53, 126] width 60 height 9
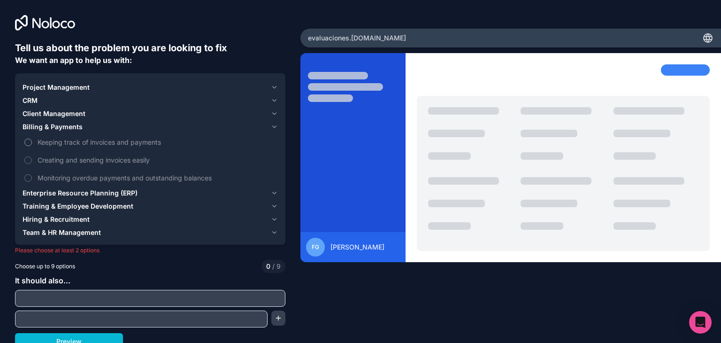
click at [47, 141] on span "Keeping track of invoices and payments" at bounding box center [157, 142] width 239 height 10
click at [32, 141] on button "Keeping track of invoices and payments" at bounding box center [28, 143] width 8 height 8
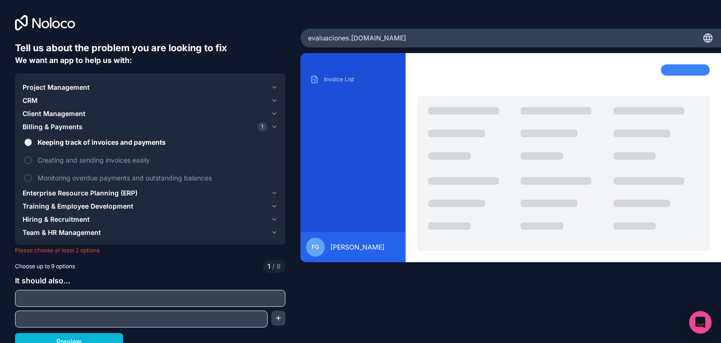
click at [47, 141] on span "Keeping track of invoices and payments" at bounding box center [157, 142] width 239 height 10
click at [32, 141] on button "Keeping track of invoices and payments" at bounding box center [28, 143] width 8 height 8
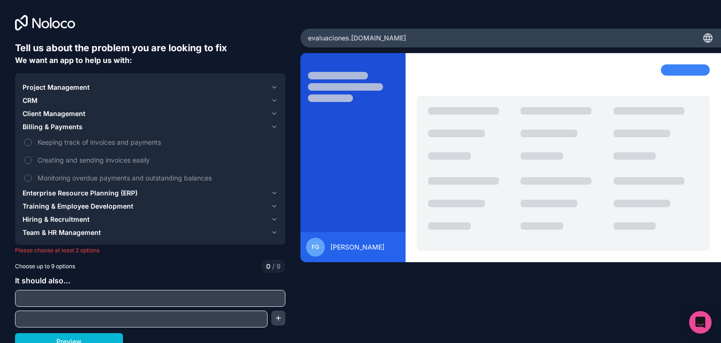
click at [48, 151] on div "Keeping track of invoices and payments Creating and sending invoices easily Mon…" at bounding box center [151, 159] width 256 height 53
click at [45, 131] on span "Billing & Payments" at bounding box center [53, 126] width 60 height 9
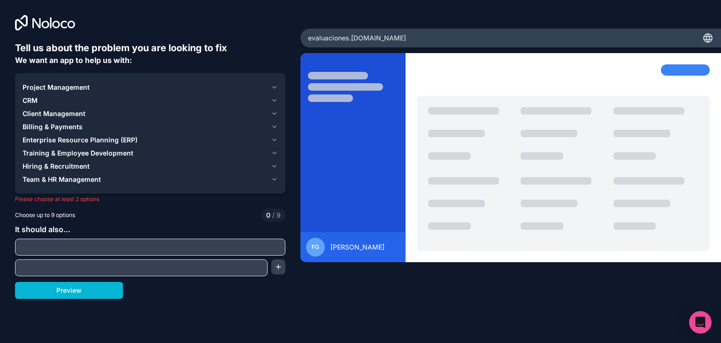
click at [119, 140] on span "Enterprise Resource Planning (ERP)" at bounding box center [80, 139] width 115 height 9
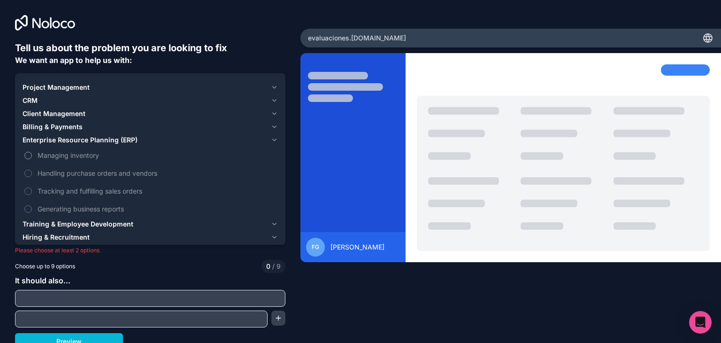
click at [62, 154] on span "Managing inventory" at bounding box center [157, 155] width 239 height 10
click at [32, 154] on button "Managing inventory" at bounding box center [28, 156] width 8 height 8
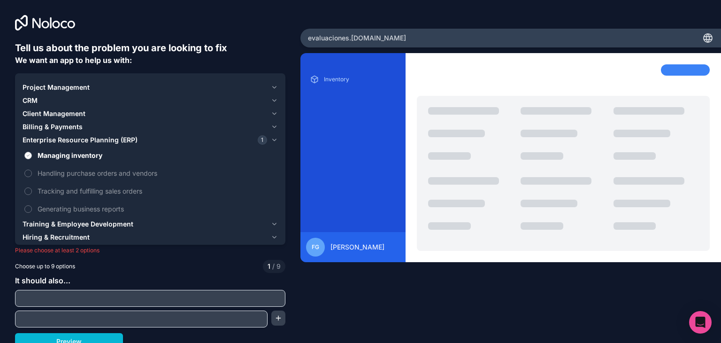
click at [62, 154] on span "Managing inventory" at bounding box center [157, 155] width 239 height 10
click at [32, 154] on button "Managing inventory" at bounding box center [28, 156] width 8 height 8
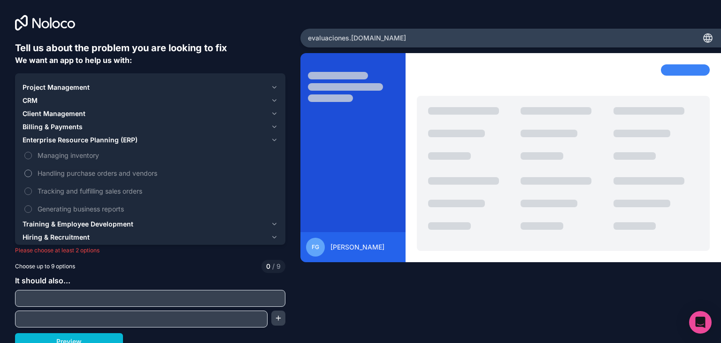
click at [56, 170] on span "Handling purchase orders and vendors" at bounding box center [157, 173] width 239 height 10
click at [32, 170] on button "Handling purchase orders and vendors" at bounding box center [28, 174] width 8 height 8
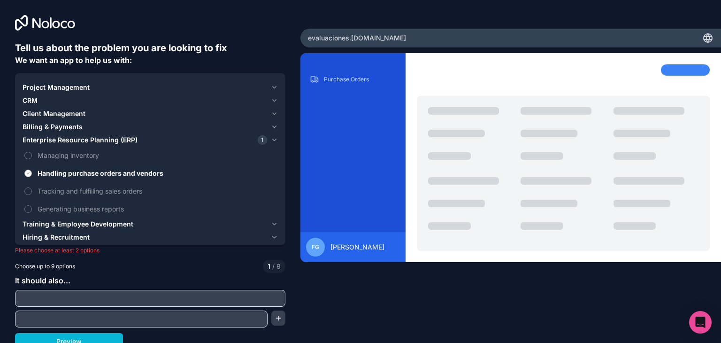
click at [56, 170] on span "Handling purchase orders and vendors" at bounding box center [157, 173] width 239 height 10
click at [32, 170] on button "Handling purchase orders and vendors" at bounding box center [28, 174] width 8 height 8
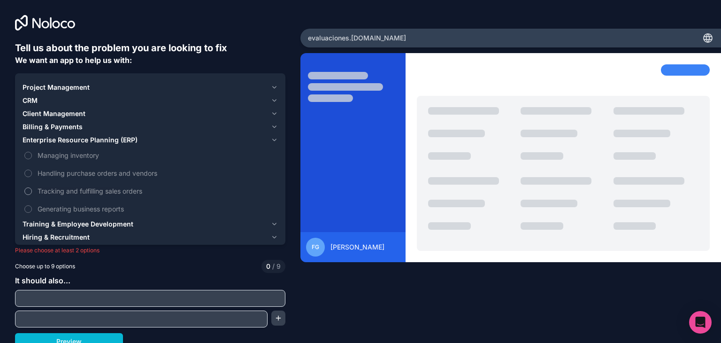
click at [56, 189] on span "Tracking and fulfilling sales orders" at bounding box center [157, 191] width 239 height 10
click at [32, 189] on button "Tracking and fulfilling sales orders" at bounding box center [28, 191] width 8 height 8
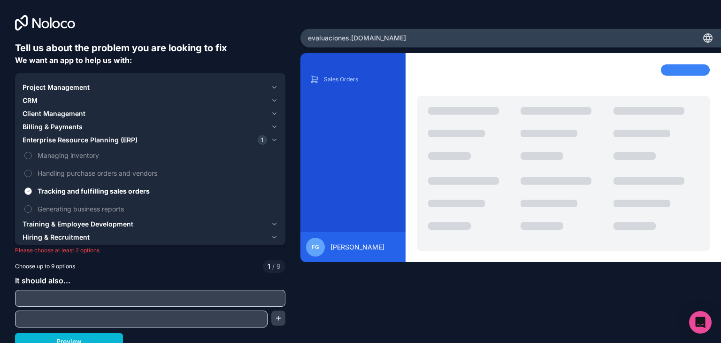
click at [56, 189] on span "Tracking and fulfilling sales orders" at bounding box center [157, 191] width 239 height 10
click at [32, 189] on button "Tracking and fulfilling sales orders" at bounding box center [28, 191] width 8 height 8
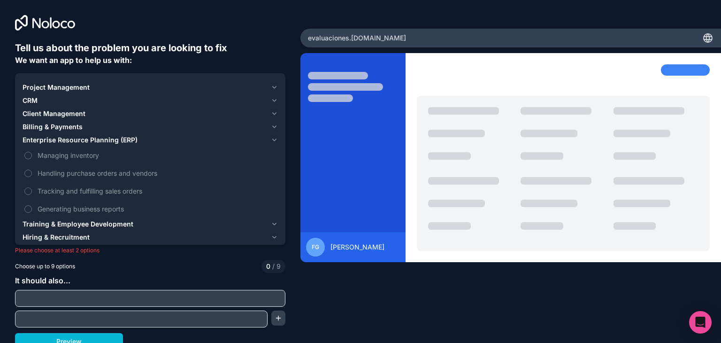
click at [69, 135] on span "Enterprise Resource Planning (ERP)" at bounding box center [80, 139] width 115 height 9
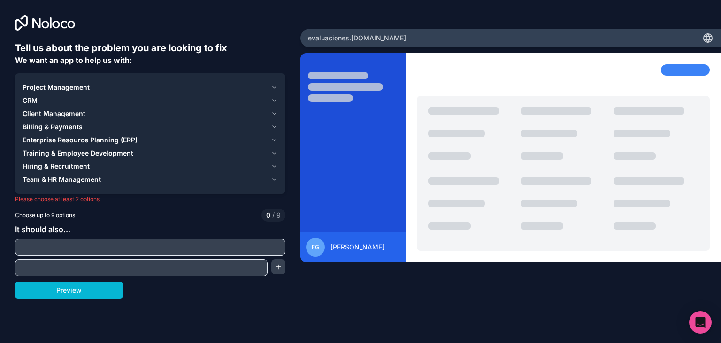
click at [52, 180] on span "Team & HR Management" at bounding box center [62, 179] width 78 height 9
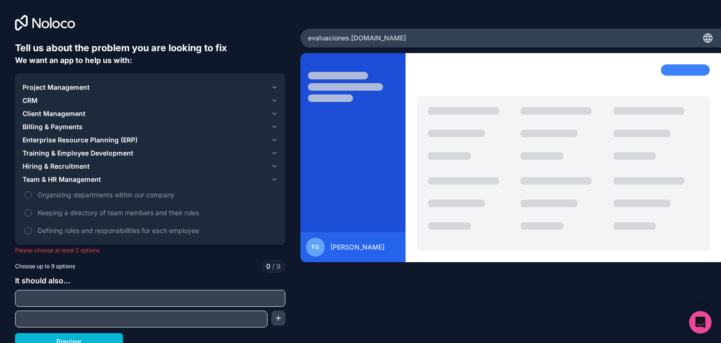
click at [47, 166] on span "Hiring & Recruitment" at bounding box center [56, 166] width 67 height 9
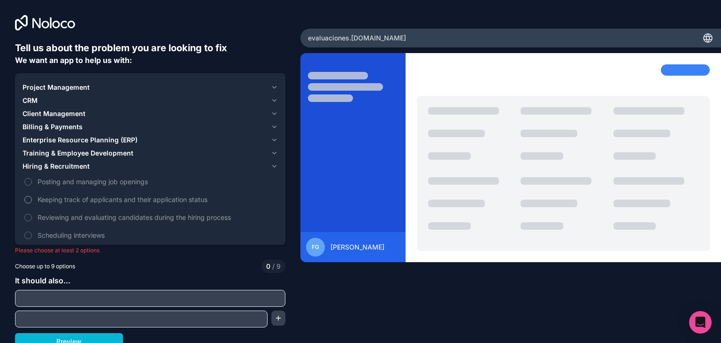
click at [49, 196] on span "Keeping track of applicants and their application status" at bounding box center [157, 199] width 239 height 10
click at [32, 196] on button "Keeping track of applicants and their application status" at bounding box center [28, 200] width 8 height 8
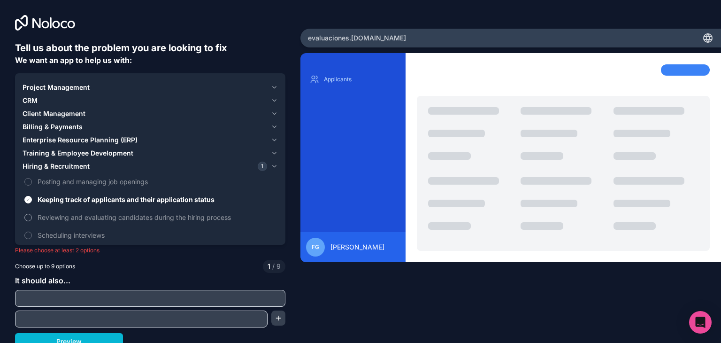
click at [54, 218] on span "Reviewing and evaluating candidates during the hiring process" at bounding box center [157, 217] width 239 height 10
click at [32, 218] on button "Reviewing and evaluating candidates during the hiring process" at bounding box center [28, 218] width 8 height 8
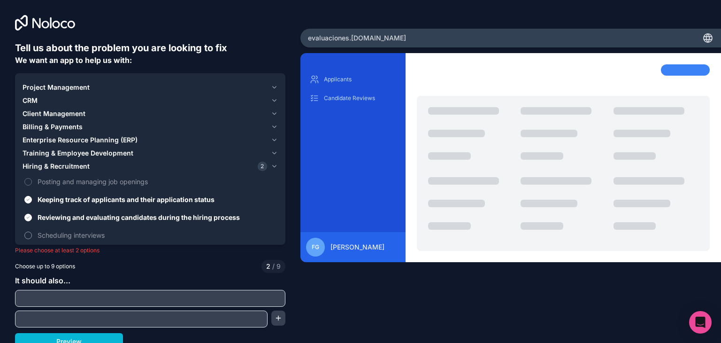
click at [52, 234] on span "Scheduling interviews" at bounding box center [157, 235] width 239 height 10
click at [32, 234] on button "Scheduling interviews" at bounding box center [28, 236] width 8 height 8
click at [52, 234] on span "Scheduling interviews" at bounding box center [157, 235] width 239 height 10
click at [32, 234] on button "Scheduling interviews" at bounding box center [28, 236] width 8 height 8
click at [47, 217] on span "Reviewing and evaluating candidates during the hiring process" at bounding box center [157, 217] width 239 height 10
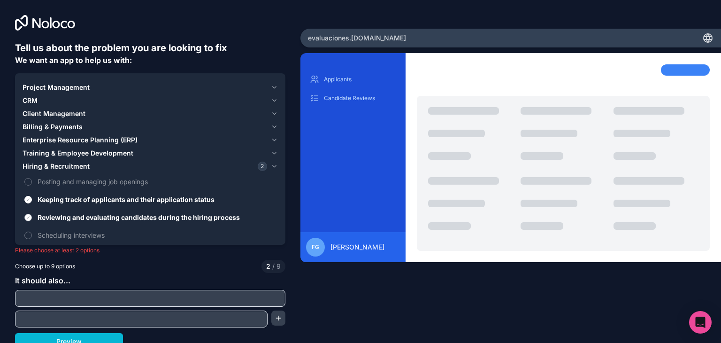
click at [32, 217] on button "Reviewing and evaluating candidates during the hiring process" at bounding box center [28, 218] width 8 height 8
click at [47, 205] on label "Keeping track of applicants and their application status" at bounding box center [151, 199] width 256 height 17
click at [32, 203] on button "Keeping track of applicants and their application status" at bounding box center [28, 200] width 8 height 8
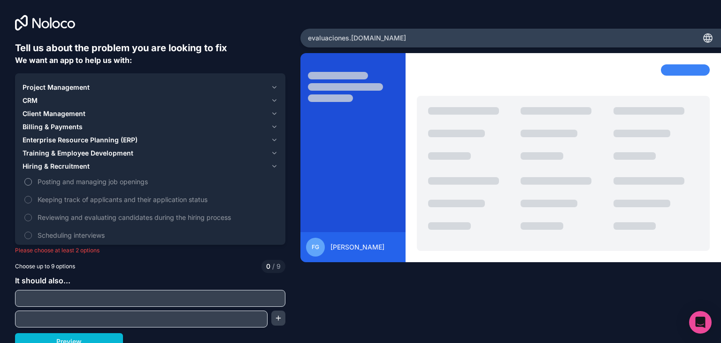
click at [47, 182] on span "Posting and managing job openings" at bounding box center [157, 182] width 239 height 10
click at [32, 182] on button "Posting and managing job openings" at bounding box center [28, 182] width 8 height 8
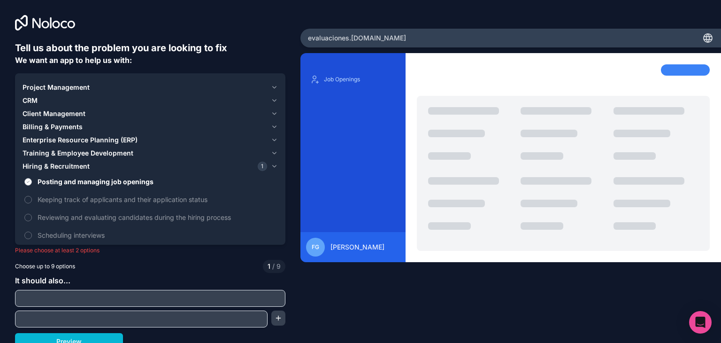
click at [47, 181] on span "Posting and managing job openings" at bounding box center [157, 182] width 239 height 10
click at [32, 181] on button "Posting and managing job openings" at bounding box center [28, 182] width 8 height 8
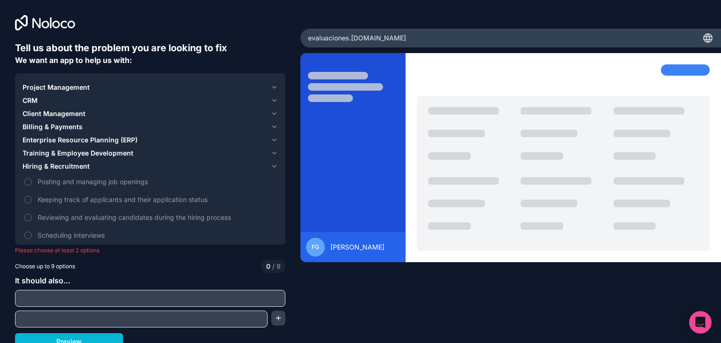
click at [48, 171] on button "Hiring & Recruitment" at bounding box center [151, 166] width 256 height 13
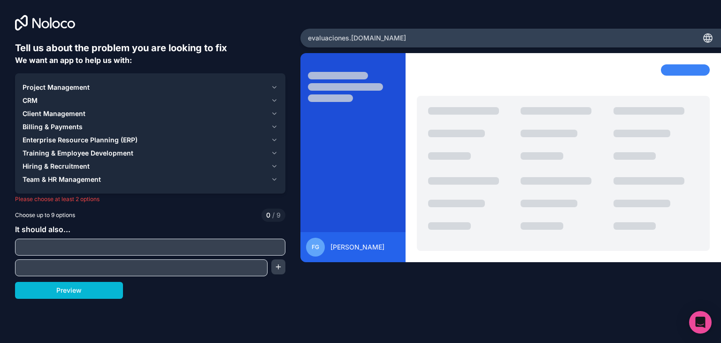
click at [50, 154] on span "Training & Employee Development" at bounding box center [78, 152] width 111 height 9
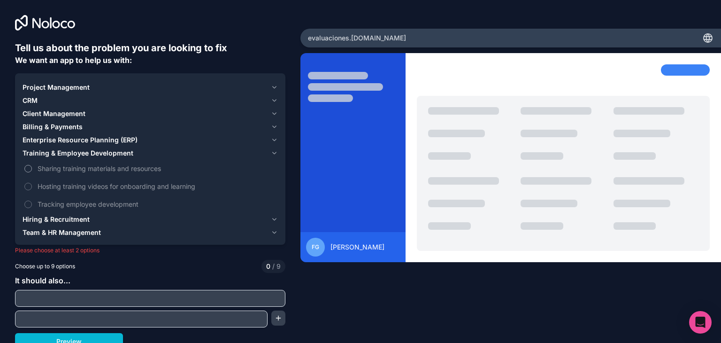
click at [50, 166] on span "Sharing training materials and resources" at bounding box center [157, 168] width 239 height 10
click at [32, 166] on button "Sharing training materials and resources" at bounding box center [28, 169] width 8 height 8
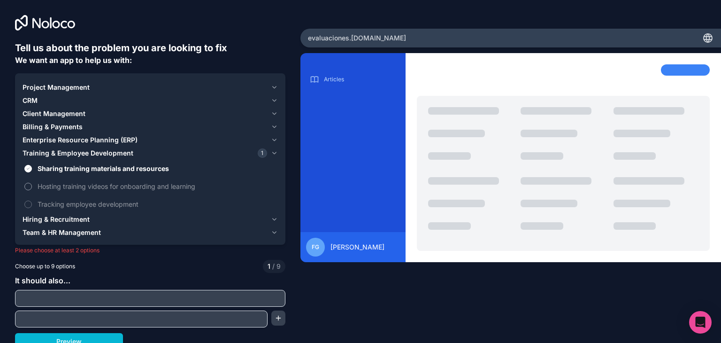
click at [47, 186] on span "Hosting training videos for onboarding and learning" at bounding box center [157, 186] width 239 height 10
click at [32, 186] on button "Hosting training videos for onboarding and learning" at bounding box center [28, 187] width 8 height 8
click at [49, 204] on span "Tracking employee development" at bounding box center [157, 204] width 239 height 10
click at [32, 204] on button "Tracking employee development" at bounding box center [28, 205] width 8 height 8
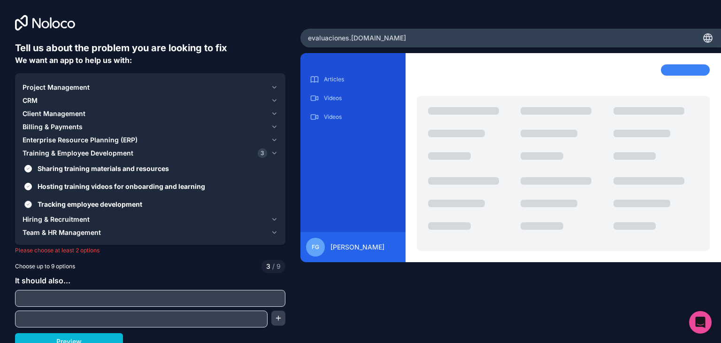
click at [49, 204] on span "Tracking employee development" at bounding box center [157, 204] width 239 height 10
click at [32, 204] on button "Tracking employee development" at bounding box center [28, 205] width 8 height 8
click at [49, 186] on span "Hosting training videos for onboarding and learning" at bounding box center [157, 186] width 239 height 10
click at [32, 186] on button "Hosting training videos for onboarding and learning" at bounding box center [28, 187] width 8 height 8
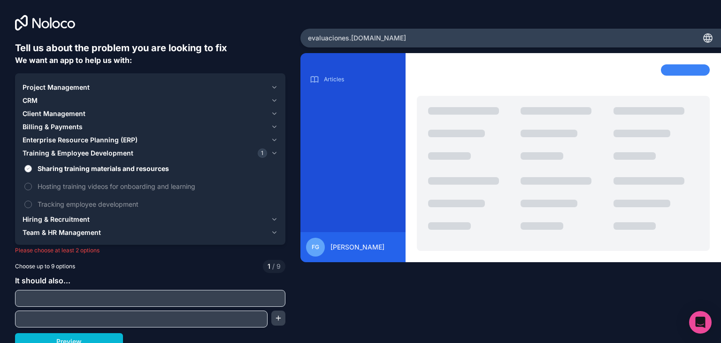
click at [49, 172] on span "Sharing training materials and resources" at bounding box center [157, 168] width 239 height 10
click at [32, 172] on button "Sharing training materials and resources" at bounding box center [28, 169] width 8 height 8
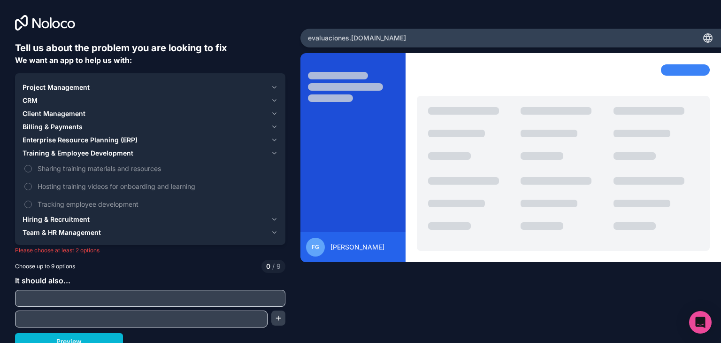
click at [47, 159] on button "Training & Employee Development" at bounding box center [151, 153] width 256 height 13
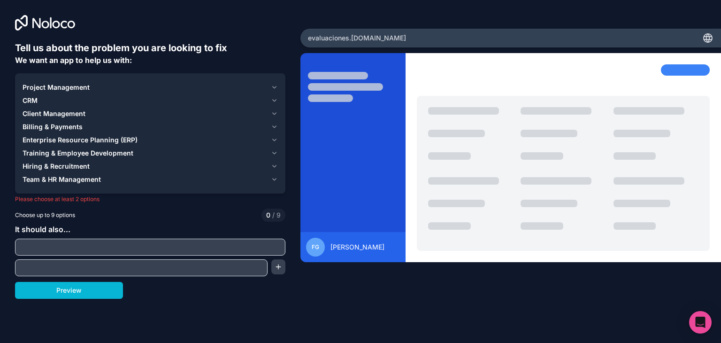
click at [48, 181] on span "Team & HR Management" at bounding box center [62, 179] width 78 height 9
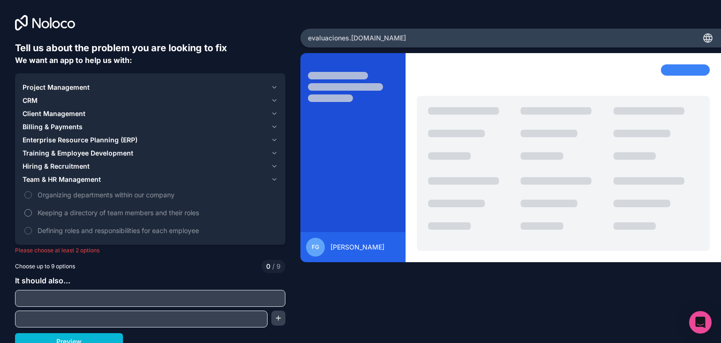
click at [38, 206] on label "Keeping a directory of team members and their roles" at bounding box center [151, 212] width 256 height 17
click at [32, 209] on button "Keeping a directory of team members and their roles" at bounding box center [28, 213] width 8 height 8
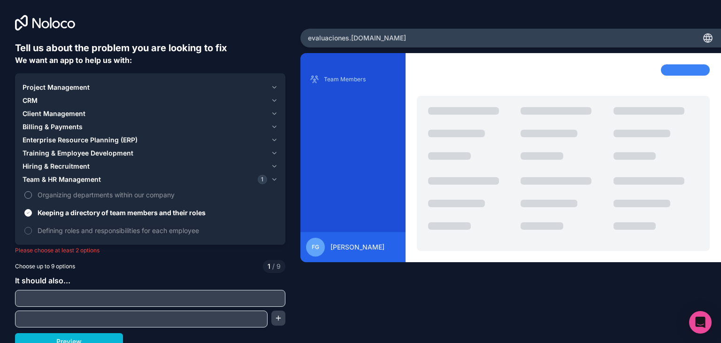
click at [45, 196] on span "Organizing departments within our company" at bounding box center [157, 195] width 239 height 10
click at [32, 196] on button "Organizing departments within our company" at bounding box center [28, 195] width 8 height 8
click at [43, 223] on label "Defining roles and responsibilities for each employee" at bounding box center [151, 230] width 256 height 17
click at [32, 227] on button "Defining roles and responsibilities for each employee" at bounding box center [28, 231] width 8 height 8
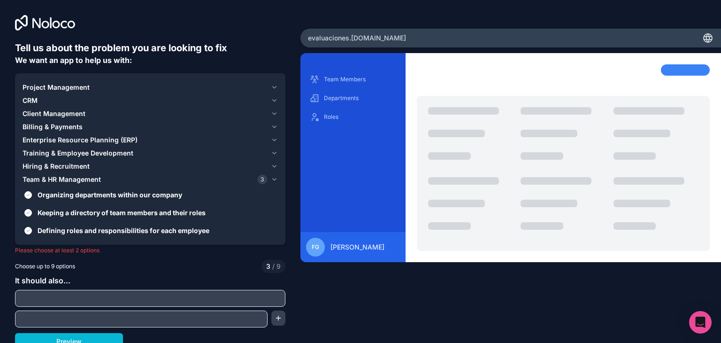
click at [55, 179] on span "Team & HR Management" at bounding box center [62, 179] width 78 height 9
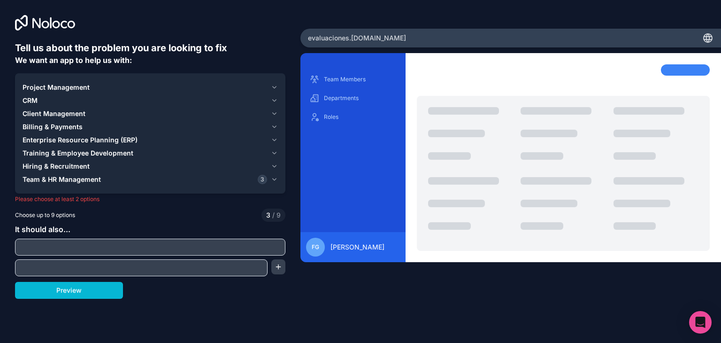
click at [75, 248] on input "text" at bounding box center [150, 246] width 266 height 13
click at [102, 241] on input "aaaa" at bounding box center [150, 246] width 266 height 13
click at [102, 241] on input "aaaaasad" at bounding box center [150, 246] width 266 height 13
type input "aaaaasad"
click at [71, 261] on input "text" at bounding box center [141, 267] width 248 height 13
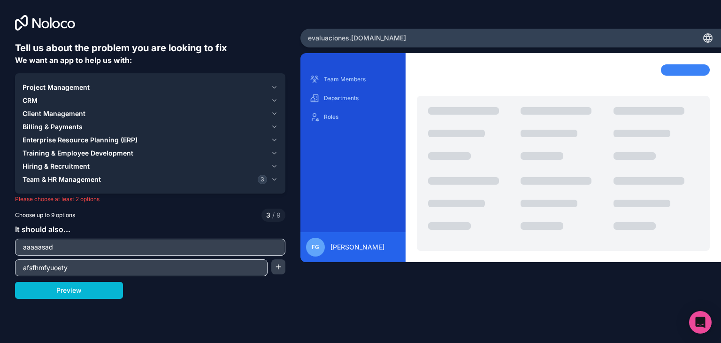
type input "afsfhmfyuoety"
drag, startPoint x: 69, startPoint y: 275, endPoint x: 33, endPoint y: 269, distance: 36.6
click at [33, 269] on div "Tell us about the problem you are looking to fix We want an app to help us with…" at bounding box center [150, 169] width 271 height 257
drag, startPoint x: 103, startPoint y: 262, endPoint x: 0, endPoint y: 254, distance: 103.2
click at [0, 255] on div "Tell us about the problem you are looking to fix We want an app to help us with…" at bounding box center [150, 143] width 301 height 286
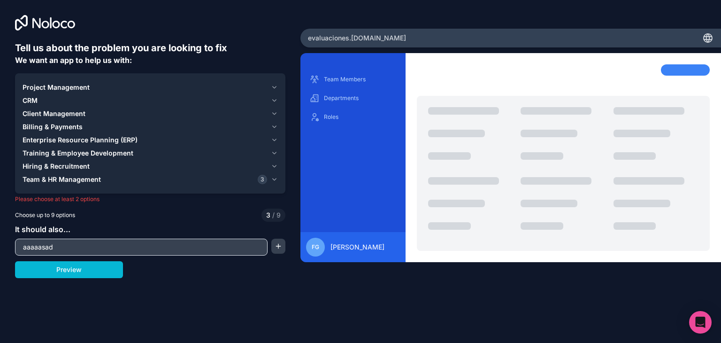
drag, startPoint x: 75, startPoint y: 248, endPoint x: 7, endPoint y: 243, distance: 68.3
click at [7, 243] on div "Tell us about the problem you are looking to fix We want an app to help us with…" at bounding box center [150, 143] width 301 height 286
click at [155, 293] on div "Tell us about the problem you are looking to fix We want an app to help us with…" at bounding box center [360, 171] width 721 height 343
click at [82, 239] on div at bounding box center [141, 247] width 253 height 17
click at [169, 295] on div "Tell us about the problem you are looking to fix We want an app to help us with…" at bounding box center [360, 171] width 721 height 343
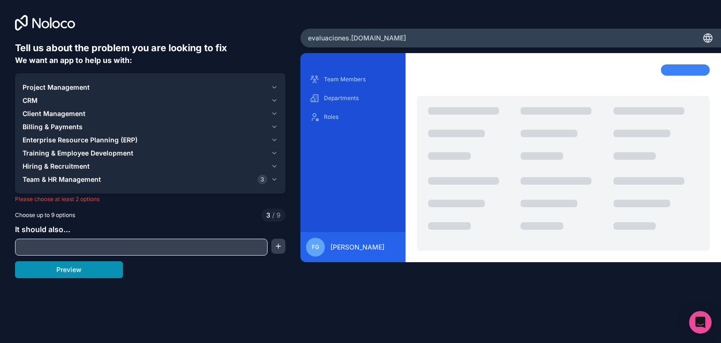
click at [85, 269] on button "Preview" at bounding box center [69, 269] width 108 height 17
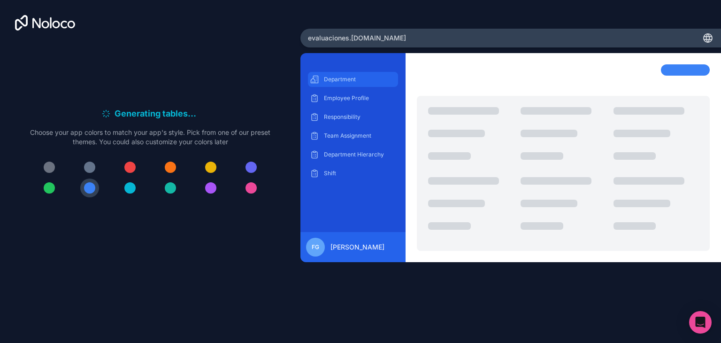
click at [334, 78] on p "Department" at bounding box center [360, 80] width 72 height 8
click at [334, 92] on div "Employee Profile" at bounding box center [353, 98] width 90 height 15
click at [334, 115] on p "Responsibility" at bounding box center [360, 117] width 72 height 8
click at [334, 132] on p "Team Assignment" at bounding box center [360, 136] width 72 height 8
drag, startPoint x: 334, startPoint y: 153, endPoint x: 333, endPoint y: 158, distance: 5.8
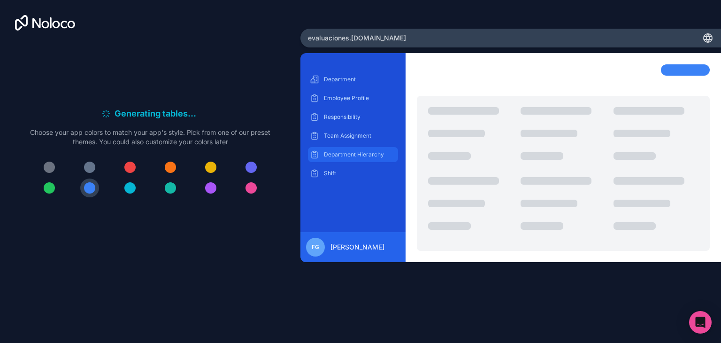
click at [334, 153] on p "Department Hierarchy" at bounding box center [360, 155] width 72 height 8
click at [330, 170] on p "Shift" at bounding box center [360, 174] width 72 height 8
click at [53, 170] on div at bounding box center [49, 167] width 11 height 11
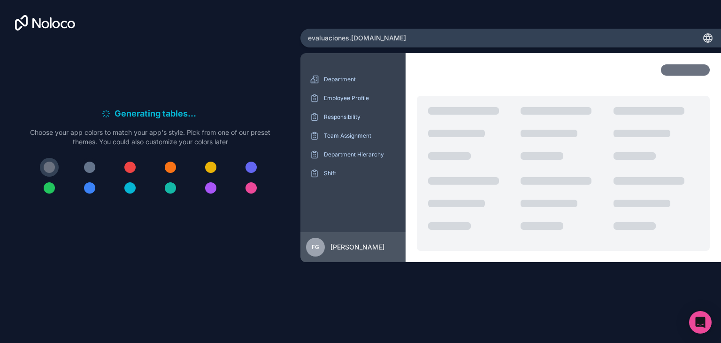
click at [89, 165] on div at bounding box center [89, 167] width 11 height 11
click at [131, 166] on div at bounding box center [129, 167] width 11 height 11
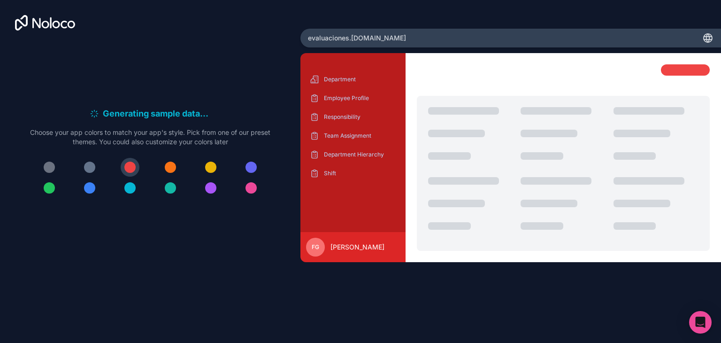
click at [91, 164] on div at bounding box center [89, 167] width 11 height 11
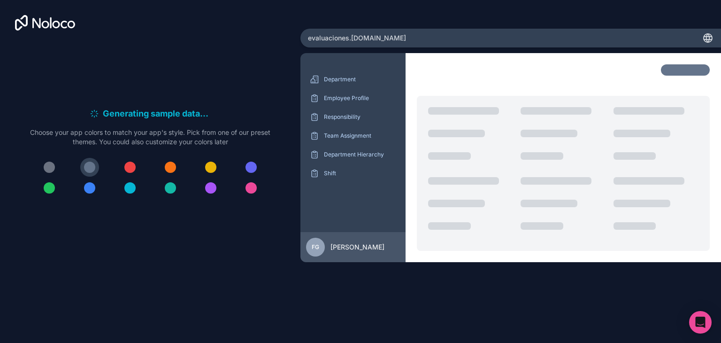
click at [52, 168] on div at bounding box center [49, 167] width 11 height 11
click at [91, 170] on div at bounding box center [89, 167] width 11 height 11
click at [352, 138] on p "Team Assignment" at bounding box center [360, 136] width 72 height 8
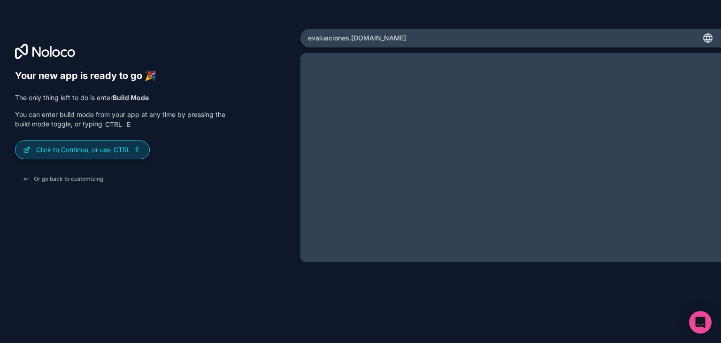
click at [86, 151] on p "Click to Continue, or use Ctrl E" at bounding box center [89, 149] width 106 height 9
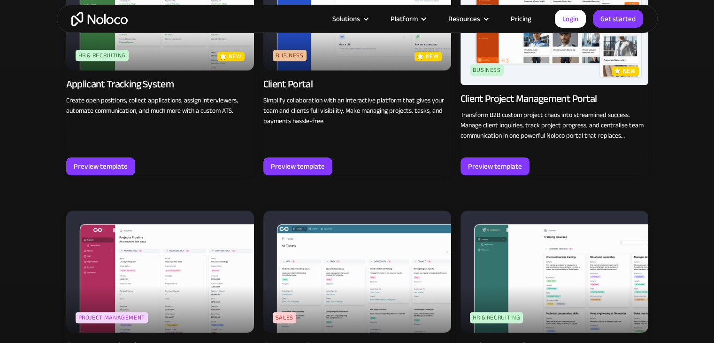
scroll to position [752, 0]
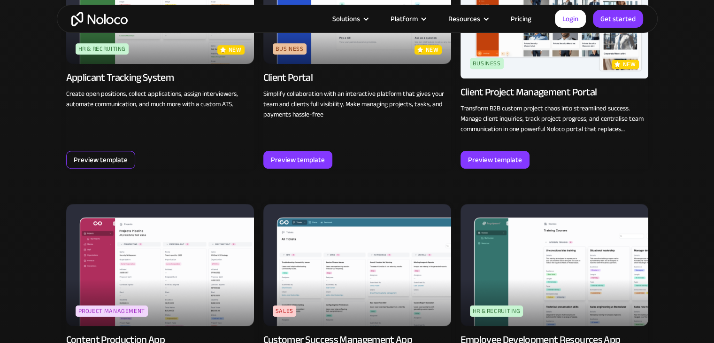
click at [94, 158] on div "Preview template" at bounding box center [101, 160] width 54 height 12
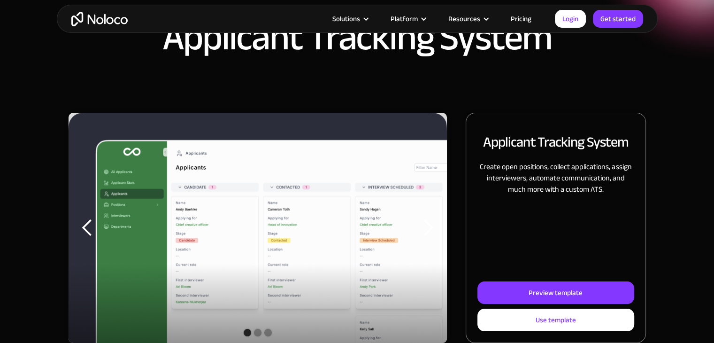
scroll to position [141, 0]
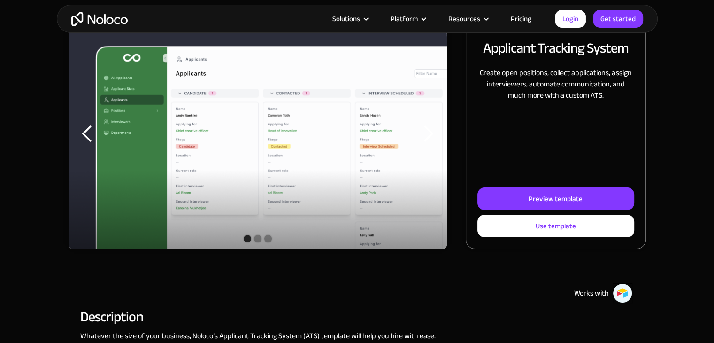
click at [86, 133] on div "previous slide" at bounding box center [87, 133] width 19 height 19
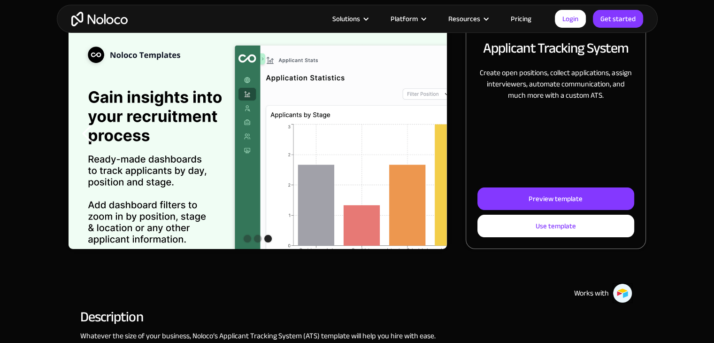
click at [429, 136] on div "next slide" at bounding box center [428, 133] width 19 height 19
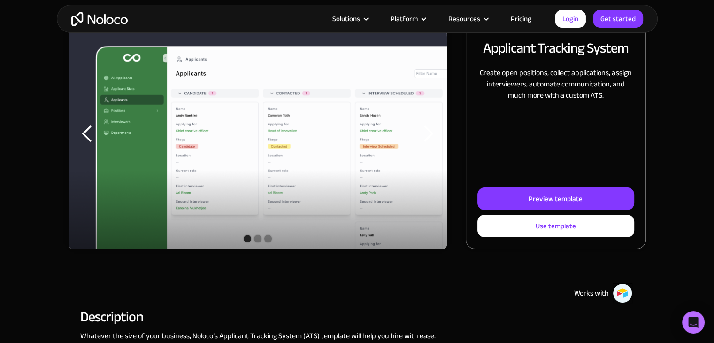
click at [429, 135] on div "next slide" at bounding box center [428, 133] width 19 height 19
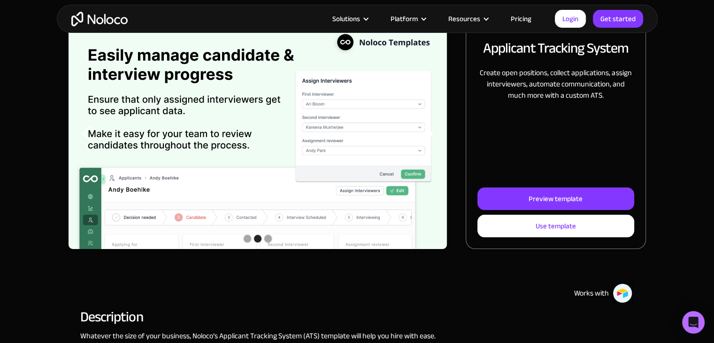
click at [429, 135] on div "next slide" at bounding box center [428, 133] width 19 height 19
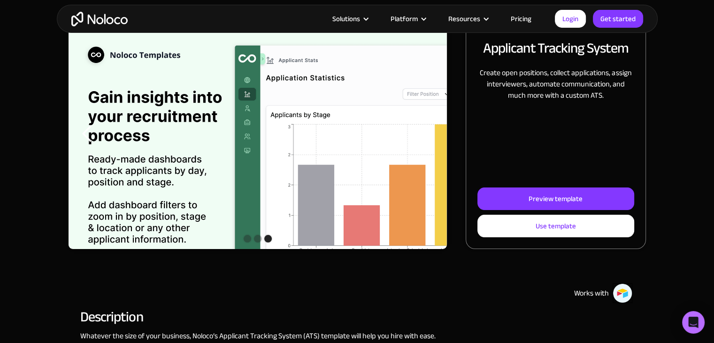
click at [429, 135] on div "next slide" at bounding box center [428, 133] width 19 height 19
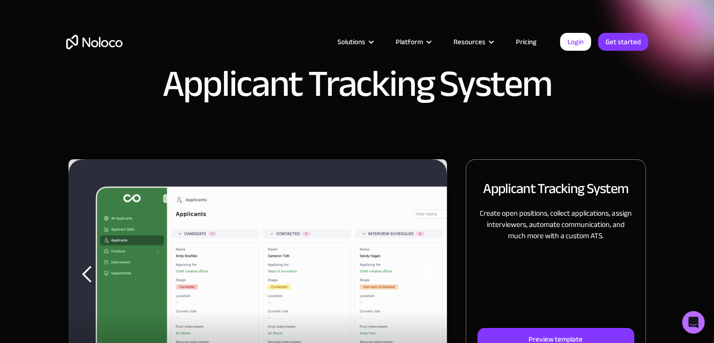
scroll to position [0, 0]
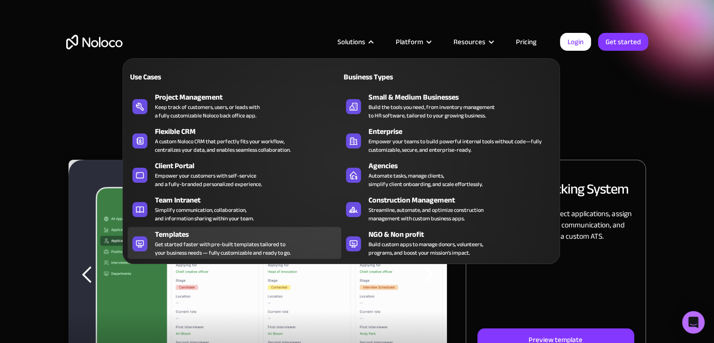
click at [183, 244] on div "Get started faster with pre-built templates tailored to your business needs — f…" at bounding box center [223, 248] width 136 height 17
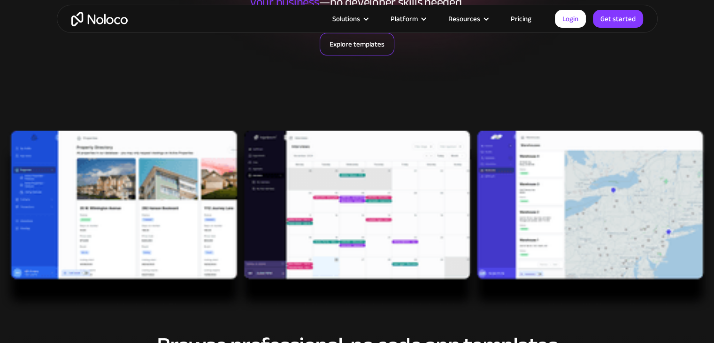
click at [355, 52] on link "Explore templates" at bounding box center [357, 44] width 75 height 23
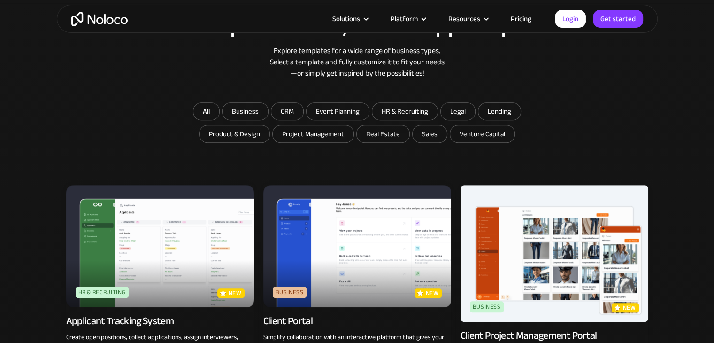
scroll to position [511, 0]
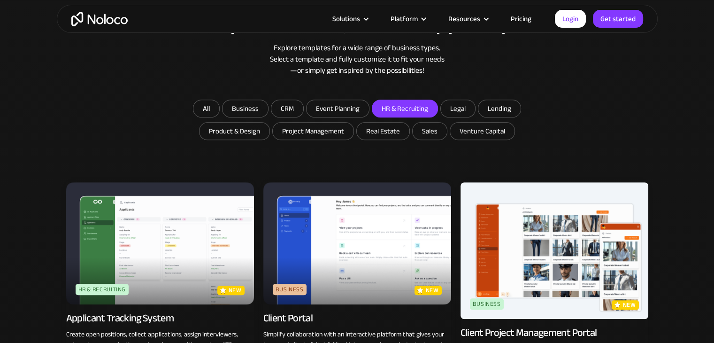
click at [393, 111] on input "HR & Recruiting" at bounding box center [404, 108] width 65 height 17
checkbox input "true"
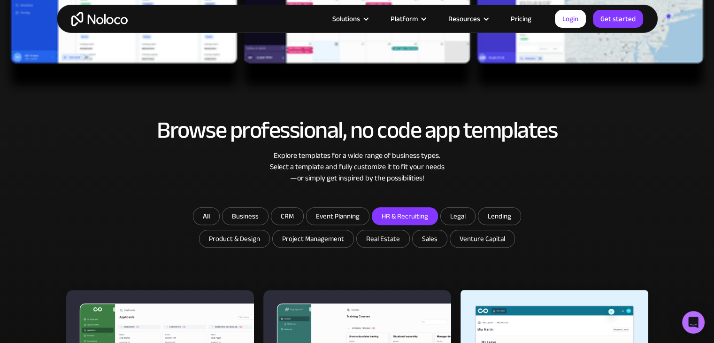
scroll to position [509, 0]
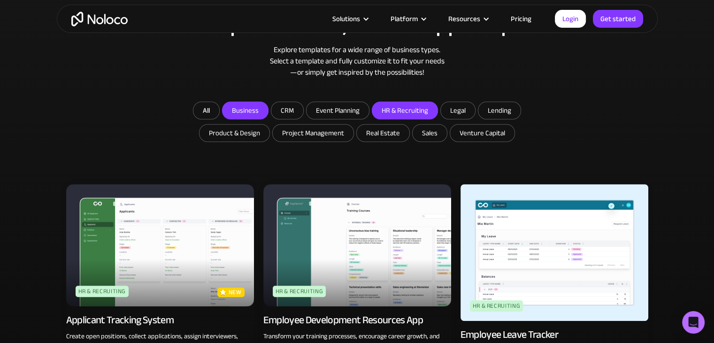
click at [250, 111] on input "Business" at bounding box center [246, 110] width 46 height 17
checkbox input "true"
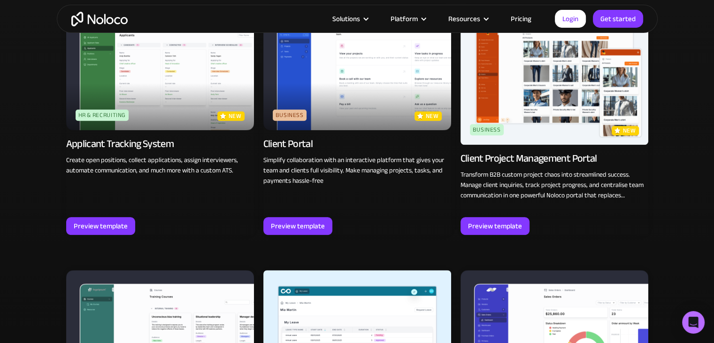
scroll to position [556, 0]
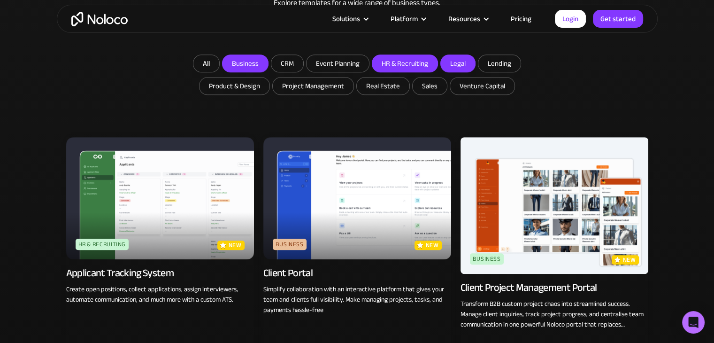
click at [454, 60] on input "Legal" at bounding box center [458, 63] width 34 height 17
checkbox input "true"
click at [402, 66] on input "HR & Recruiting" at bounding box center [404, 63] width 65 height 17
checkbox input "false"
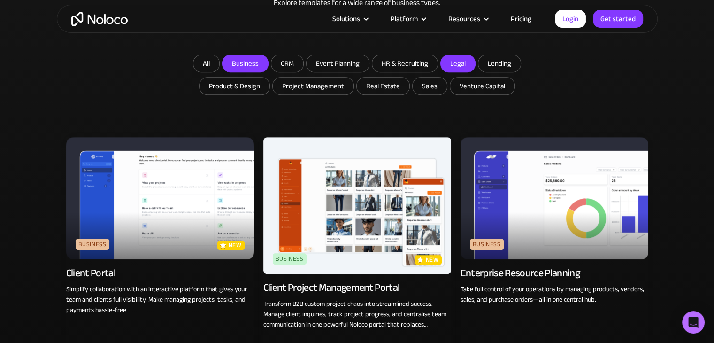
click at [254, 66] on input "Business" at bounding box center [246, 63] width 46 height 17
checkbox input "false"
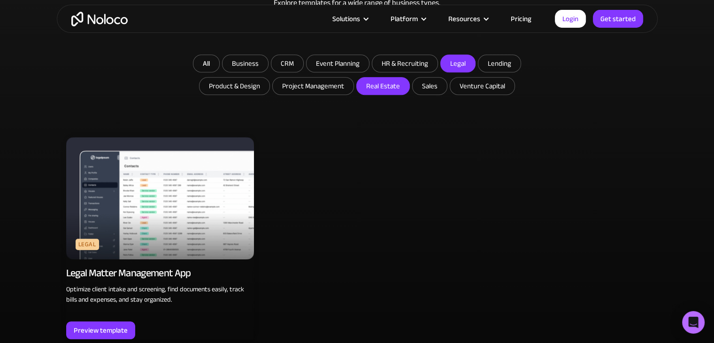
click at [381, 85] on input "Real Estate" at bounding box center [383, 86] width 53 height 17
checkbox input "true"
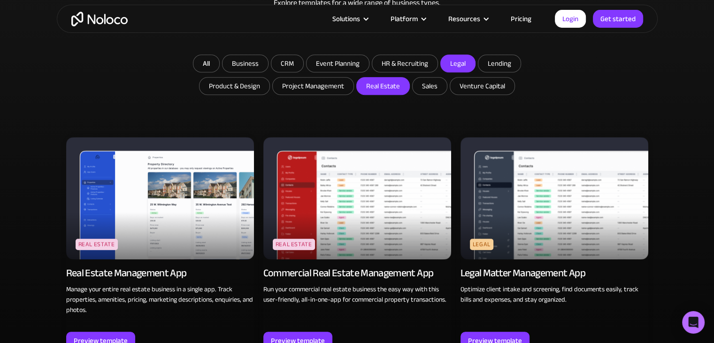
click at [462, 59] on input "Legal" at bounding box center [458, 63] width 34 height 17
checkbox input "false"
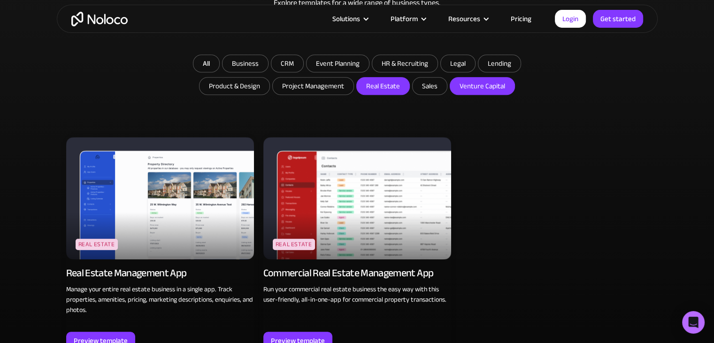
click at [479, 89] on input "Venture Capital" at bounding box center [482, 86] width 64 height 17
checkbox input "true"
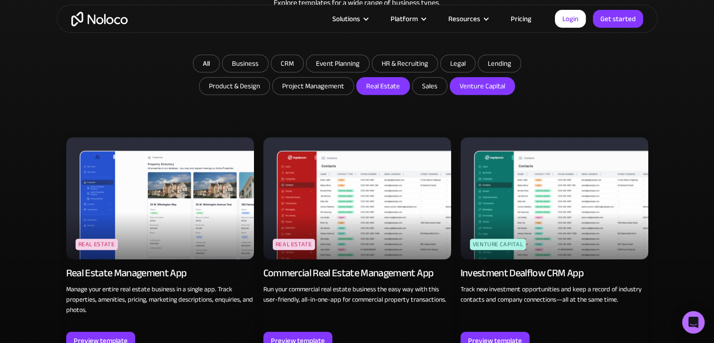
click at [387, 93] on input "Real Estate" at bounding box center [383, 86] width 53 height 17
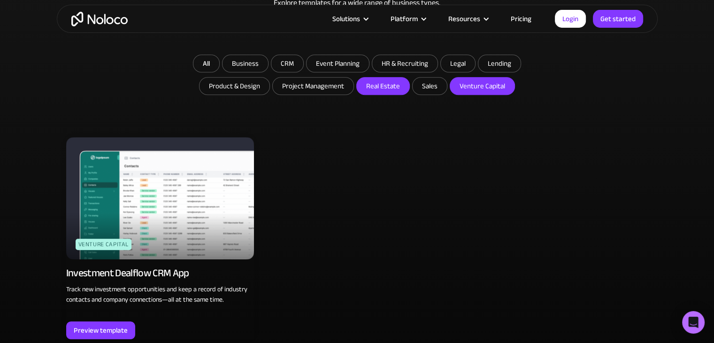
click at [387, 87] on input "Real Estate" at bounding box center [383, 86] width 53 height 17
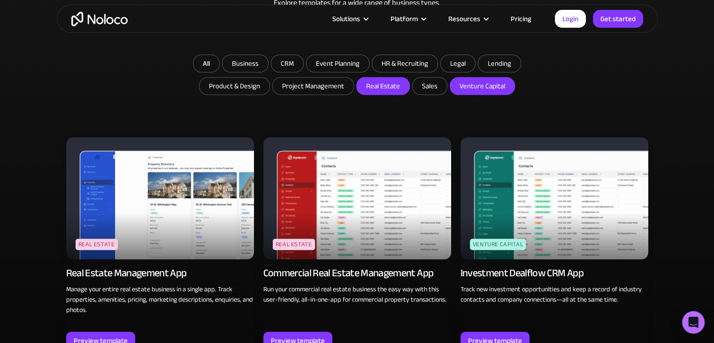
click at [381, 78] on input "Real Estate" at bounding box center [383, 86] width 53 height 17
checkbox input "false"
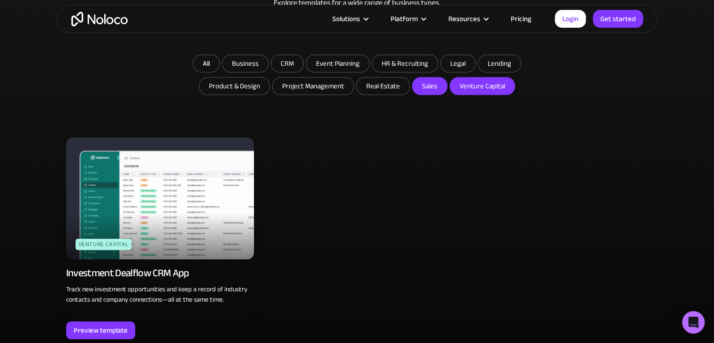
click at [434, 78] on input "Sales" at bounding box center [430, 86] width 34 height 17
checkbox input "true"
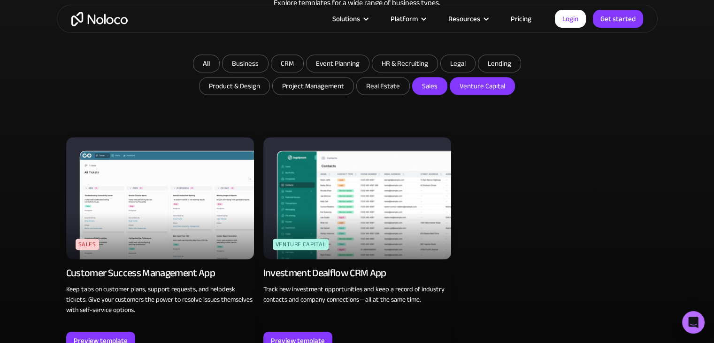
click at [461, 82] on input "Venture Capital" at bounding box center [482, 86] width 64 height 17
checkbox input "false"
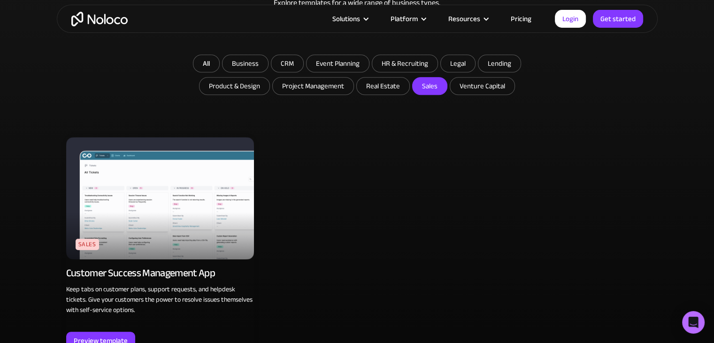
click at [163, 182] on img at bounding box center [160, 198] width 188 height 122
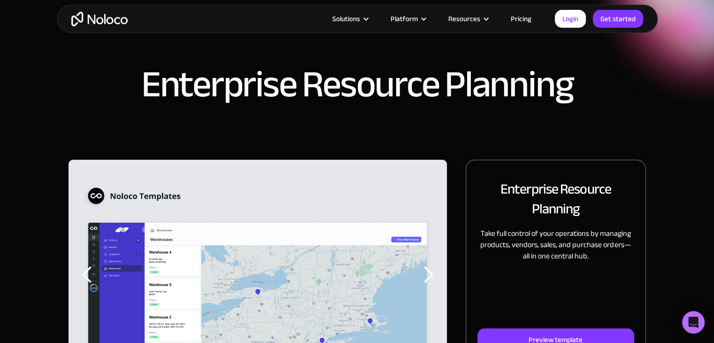
scroll to position [94, 0]
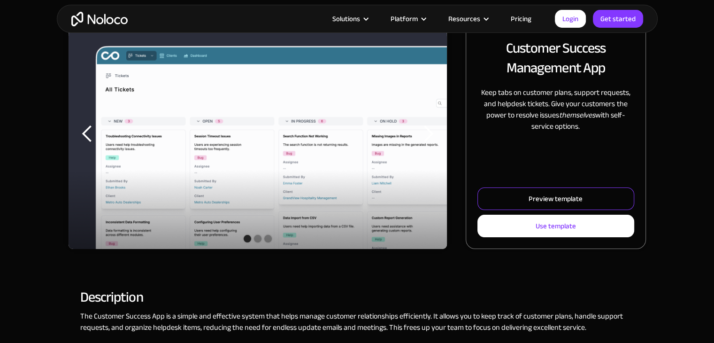
click at [509, 202] on link "Preview template" at bounding box center [556, 198] width 156 height 23
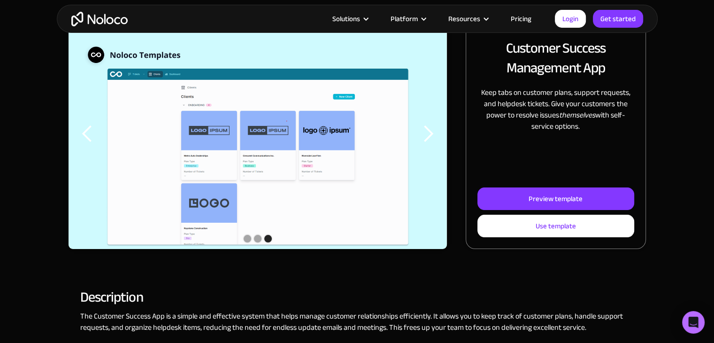
click at [430, 133] on div "next slide" at bounding box center [428, 133] width 19 height 19
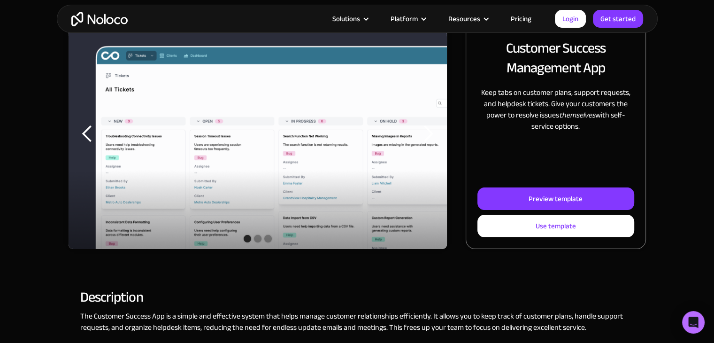
click at [430, 133] on div "next slide" at bounding box center [428, 133] width 19 height 19
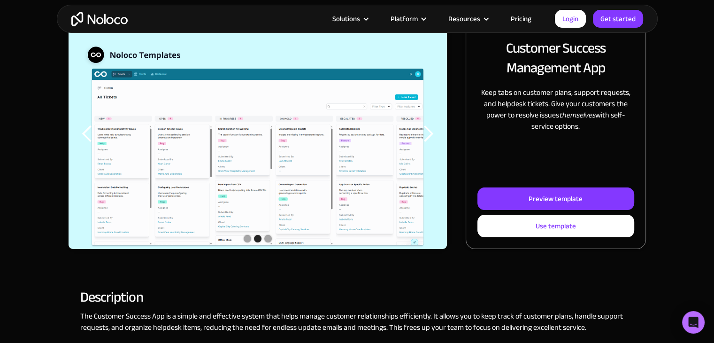
click at [430, 133] on div "next slide" at bounding box center [428, 133] width 19 height 19
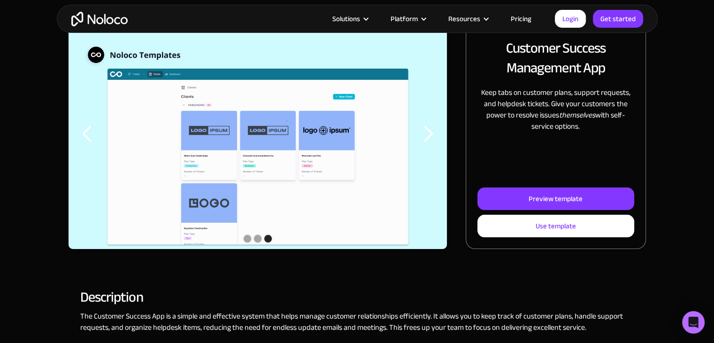
click at [430, 133] on div "next slide" at bounding box center [428, 133] width 19 height 19
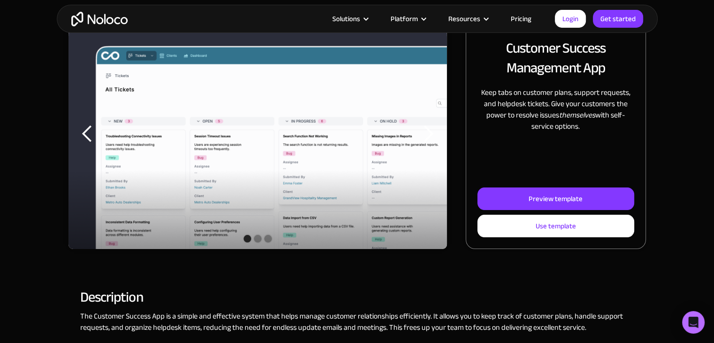
click at [430, 133] on div "next slide" at bounding box center [428, 133] width 19 height 19
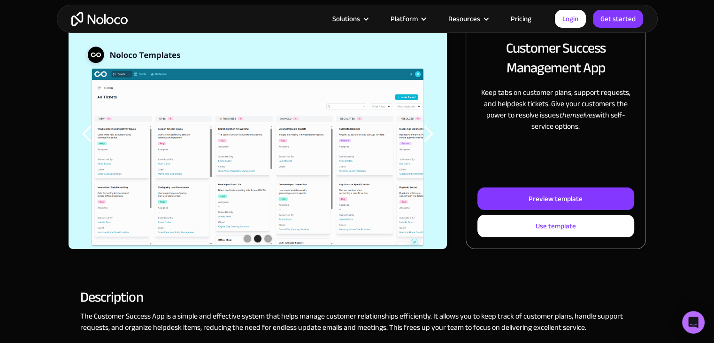
click at [430, 133] on div "next slide" at bounding box center [428, 133] width 19 height 19
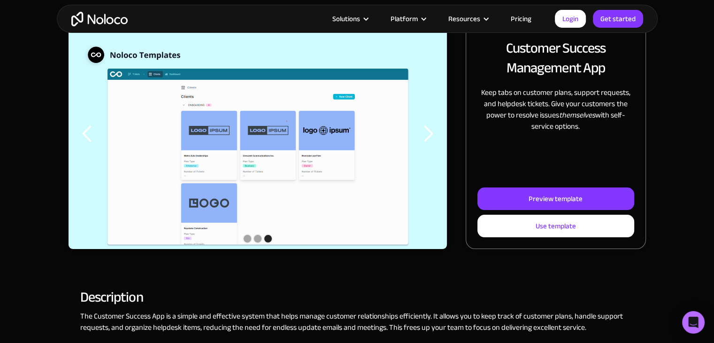
click at [430, 133] on div "next slide" at bounding box center [428, 133] width 19 height 19
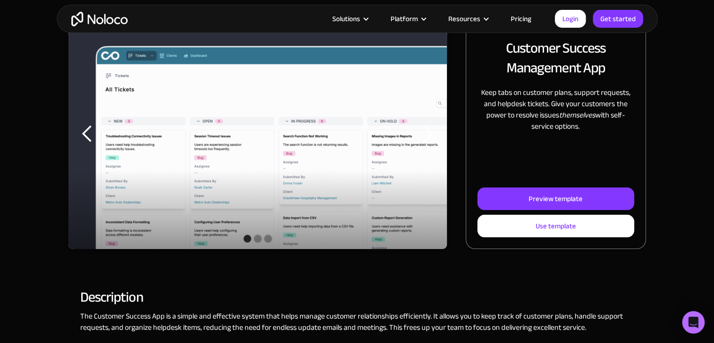
click at [430, 133] on div "next slide" at bounding box center [428, 133] width 19 height 19
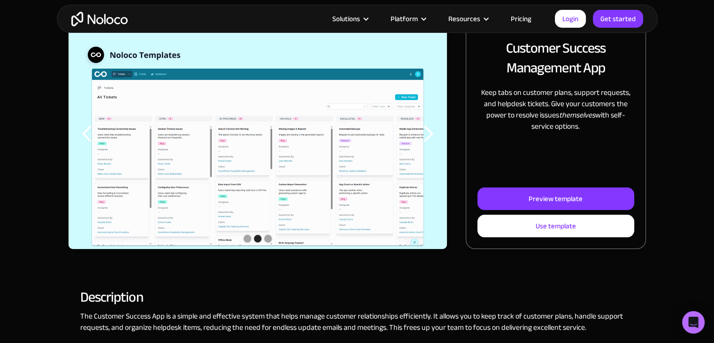
click at [430, 133] on div "next slide" at bounding box center [428, 133] width 19 height 19
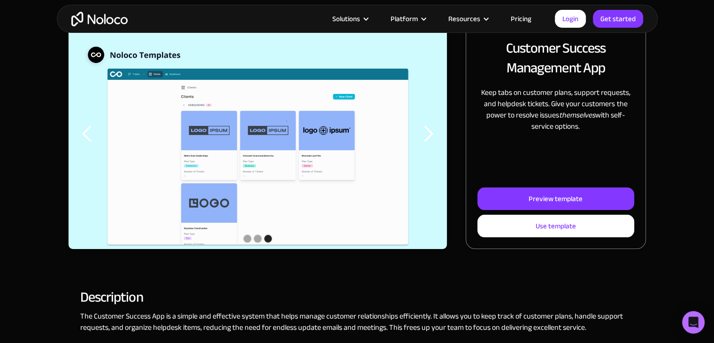
click at [430, 133] on div "next slide" at bounding box center [428, 133] width 19 height 19
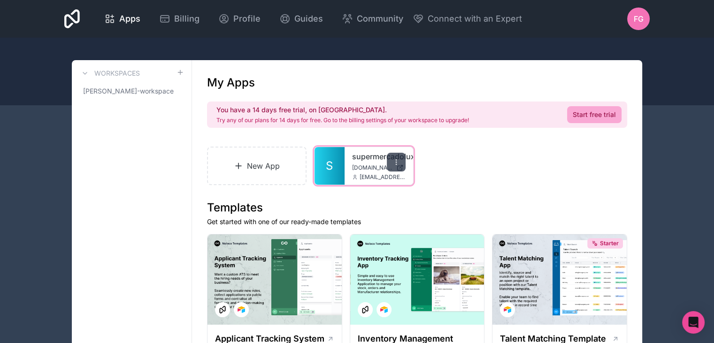
click at [395, 165] on icon at bounding box center [397, 162] width 8 height 8
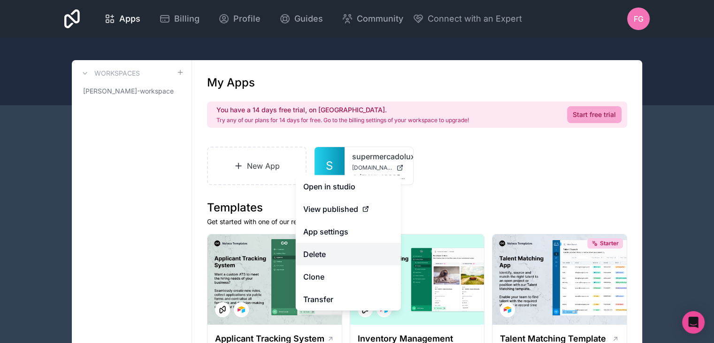
click at [320, 256] on button "Delete" at bounding box center [348, 254] width 105 height 23
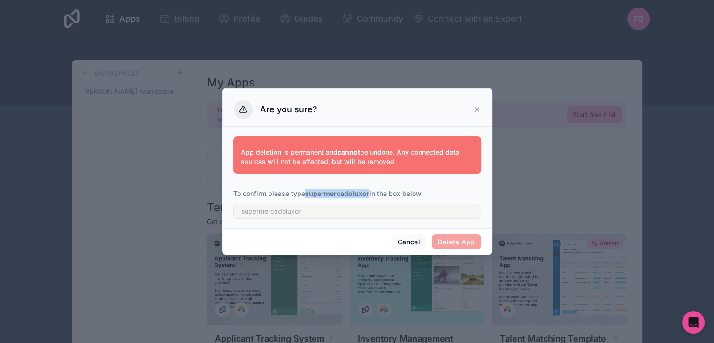
drag, startPoint x: 307, startPoint y: 194, endPoint x: 370, endPoint y: 190, distance: 63.1
click at [370, 190] on p "To confirm please type supermercadoluxor in the box below" at bounding box center [357, 193] width 248 height 9
copy strong "supermercadoluxor"
click at [367, 213] on input "text" at bounding box center [357, 211] width 248 height 15
paste input "supermercadoluxor"
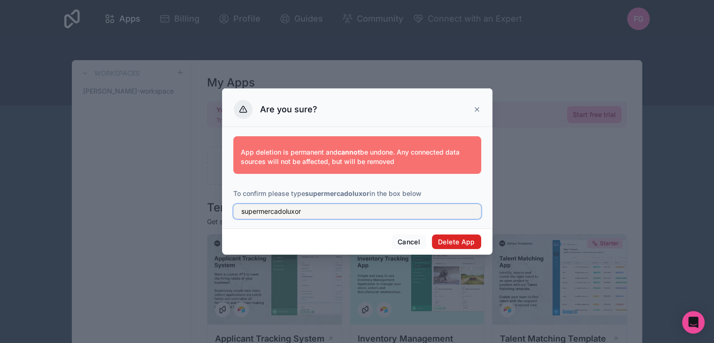
type input "supermercadoluxor"
click at [443, 238] on button "Delete App" at bounding box center [456, 241] width 49 height 15
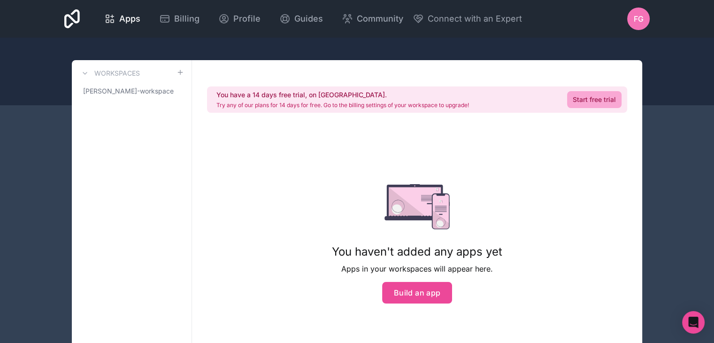
click at [640, 53] on div at bounding box center [357, 72] width 714 height 68
